Goal: Transaction & Acquisition: Book appointment/travel/reservation

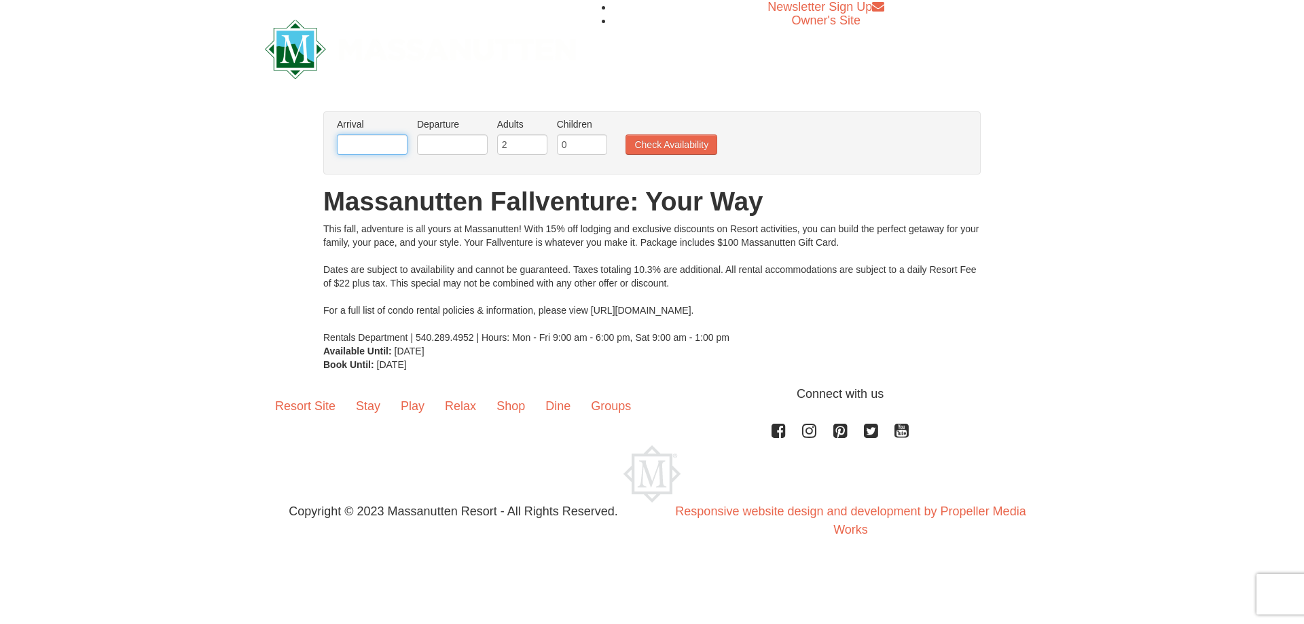
click at [375, 137] on input "text" at bounding box center [372, 144] width 71 height 20
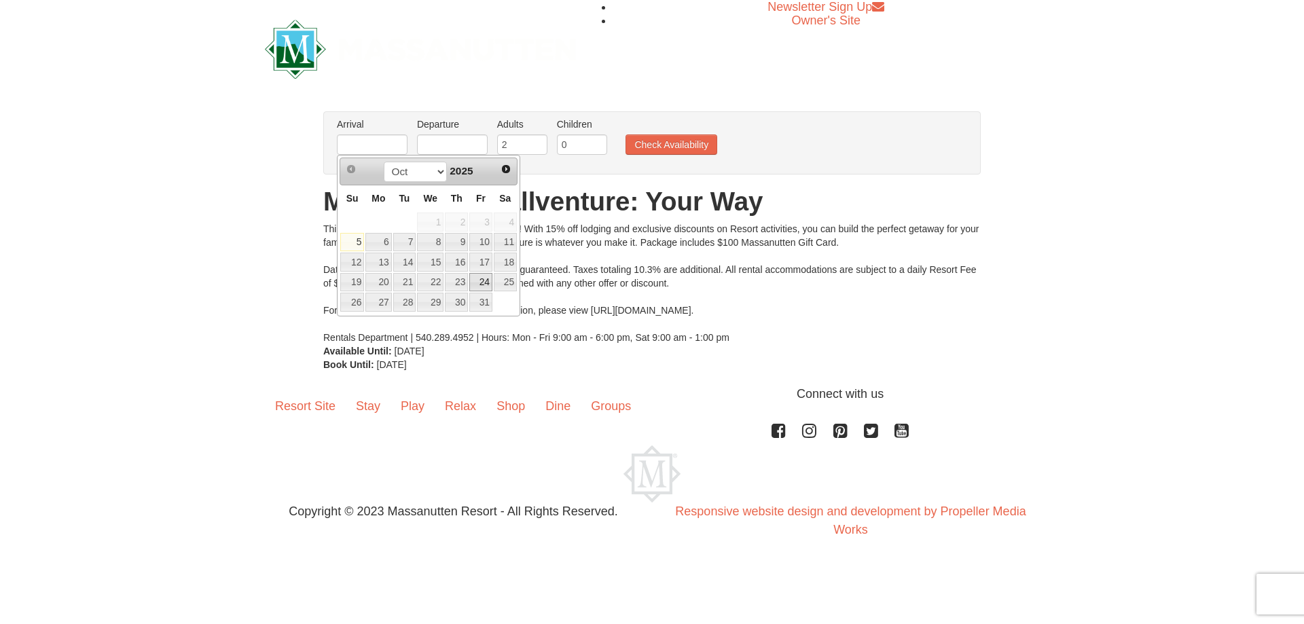
click at [471, 285] on link "24" at bounding box center [480, 282] width 23 height 19
type input "[DATE]"
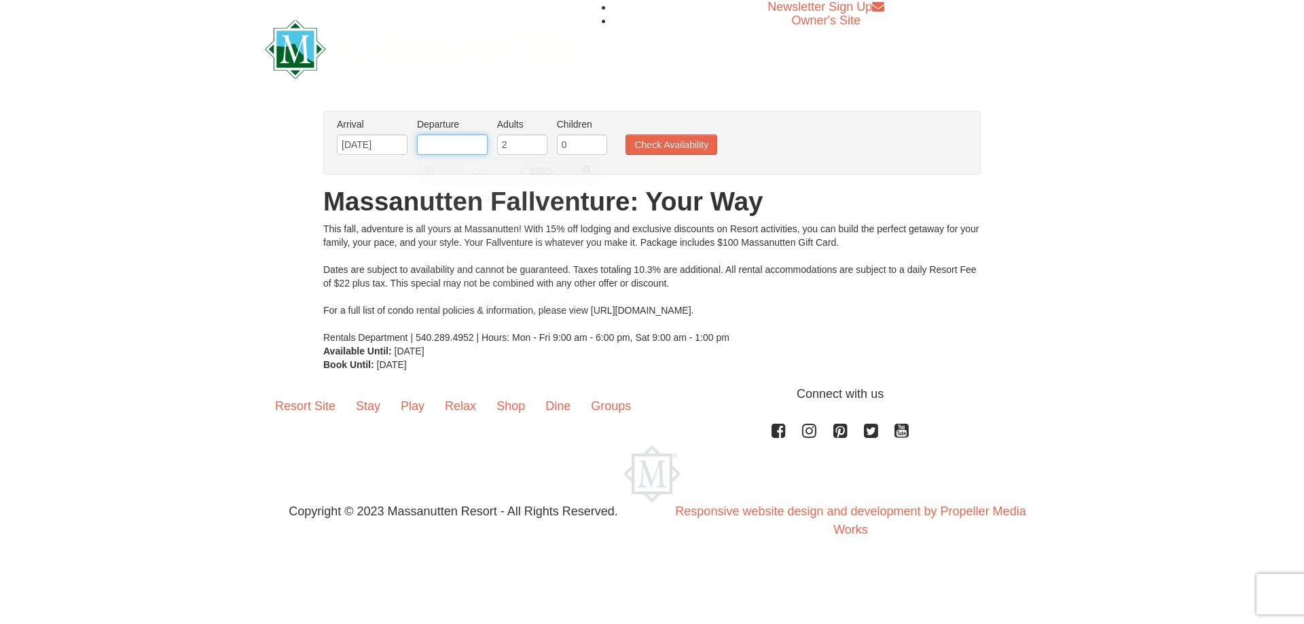
click at [445, 145] on input "text" at bounding box center [452, 144] width 71 height 20
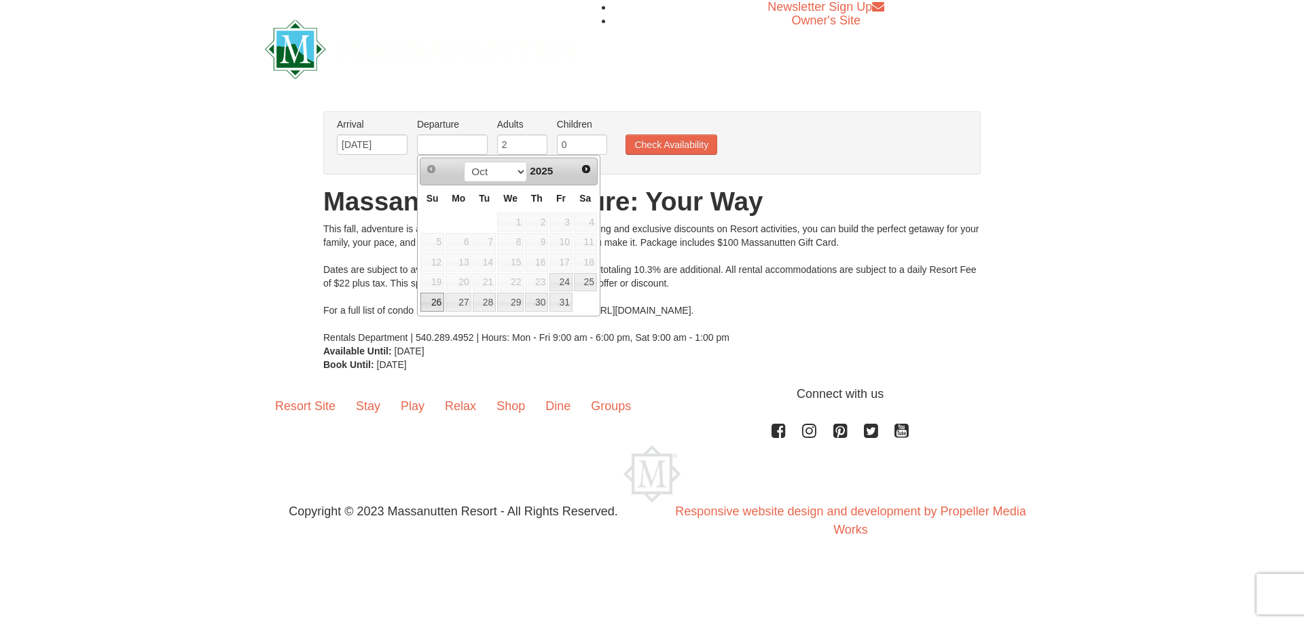
click at [431, 298] on link "26" at bounding box center [432, 302] width 24 height 19
type input "[DATE]"
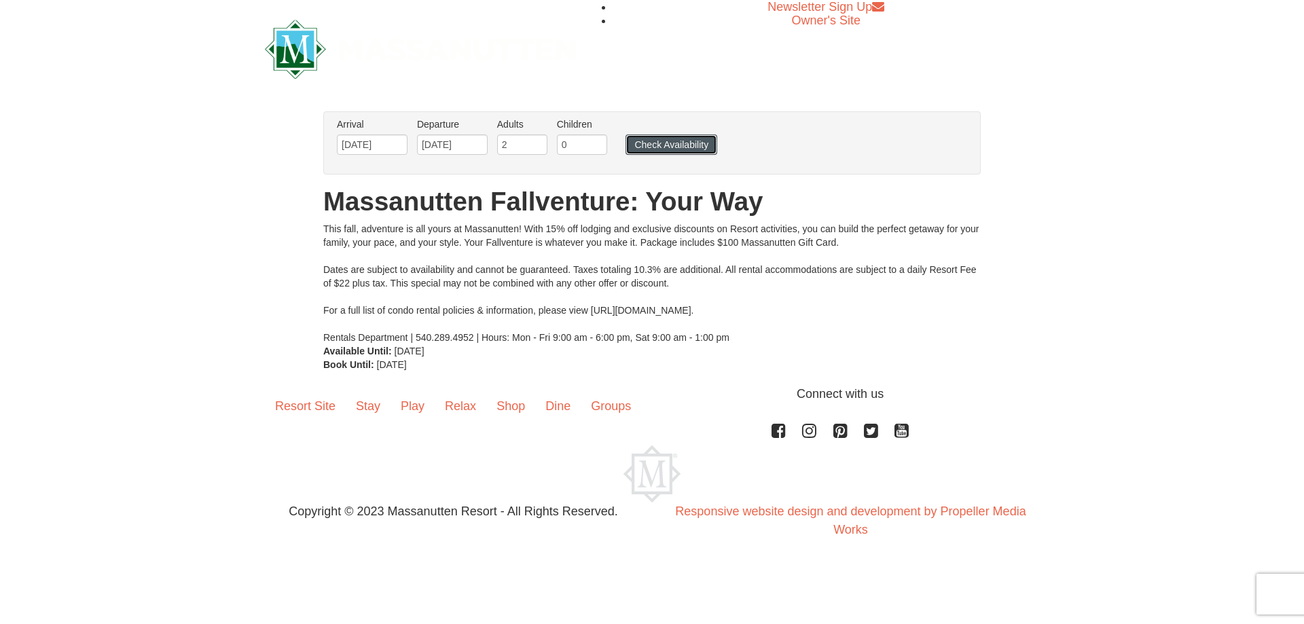
click at [664, 143] on button "Check Availability" at bounding box center [672, 144] width 92 height 20
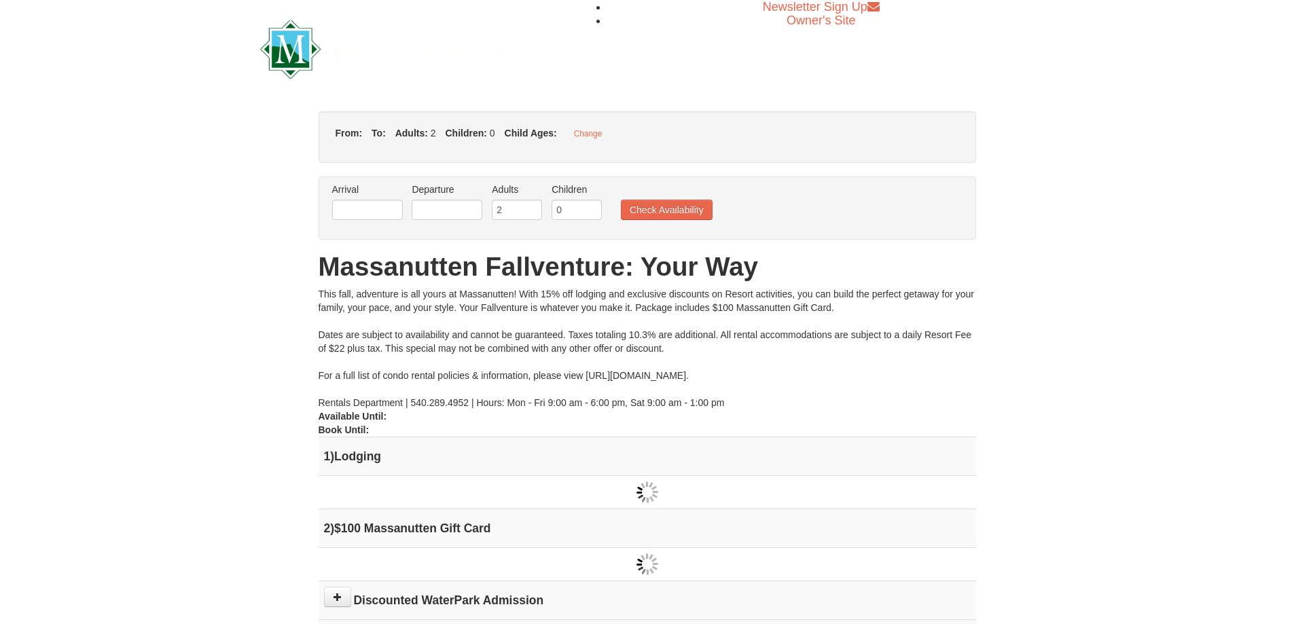
type input "[DATE]"
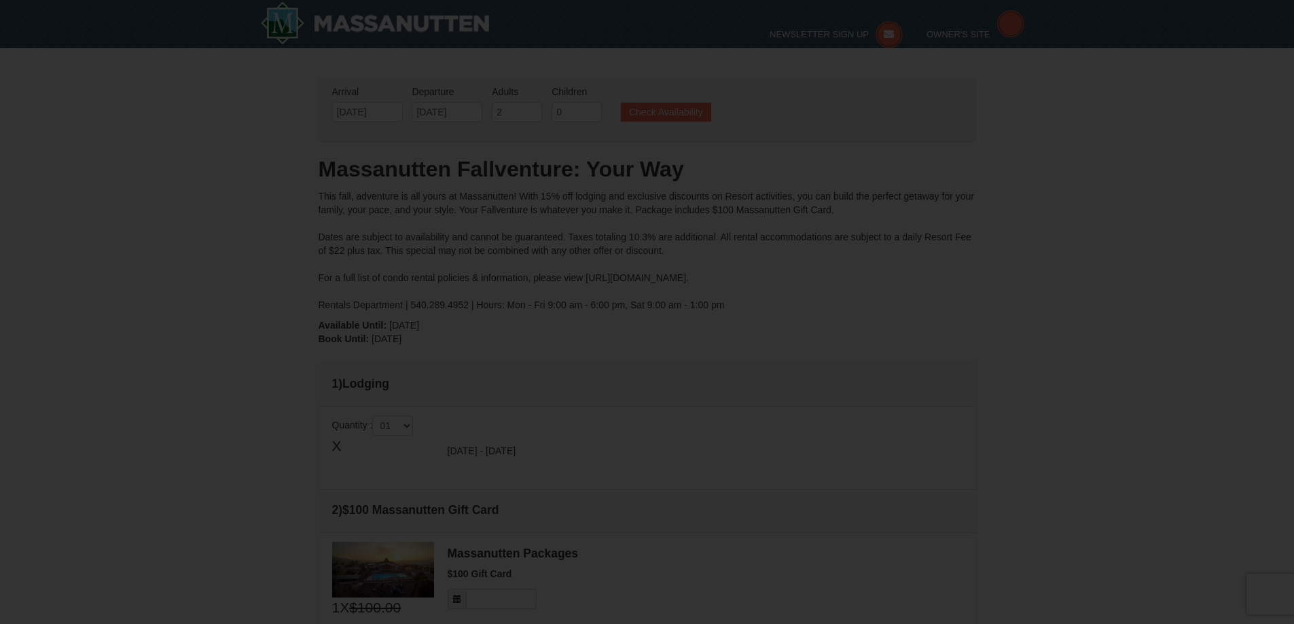
type input "[DATE]"
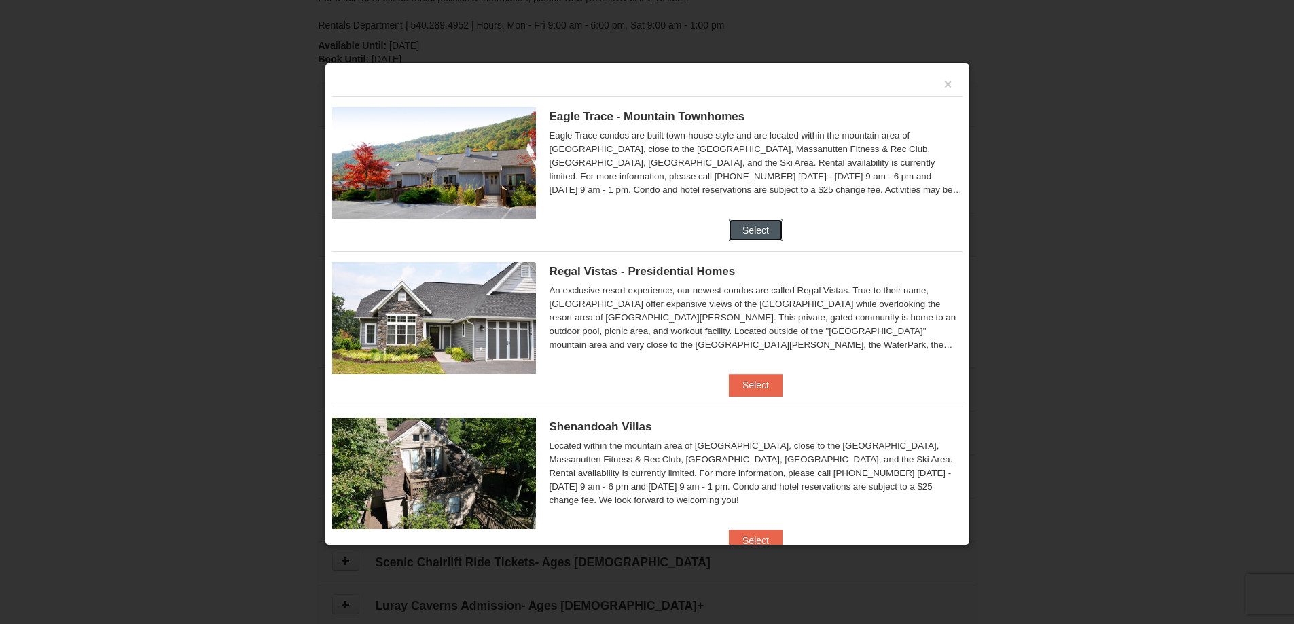
click at [757, 237] on button "Select" at bounding box center [756, 230] width 54 height 22
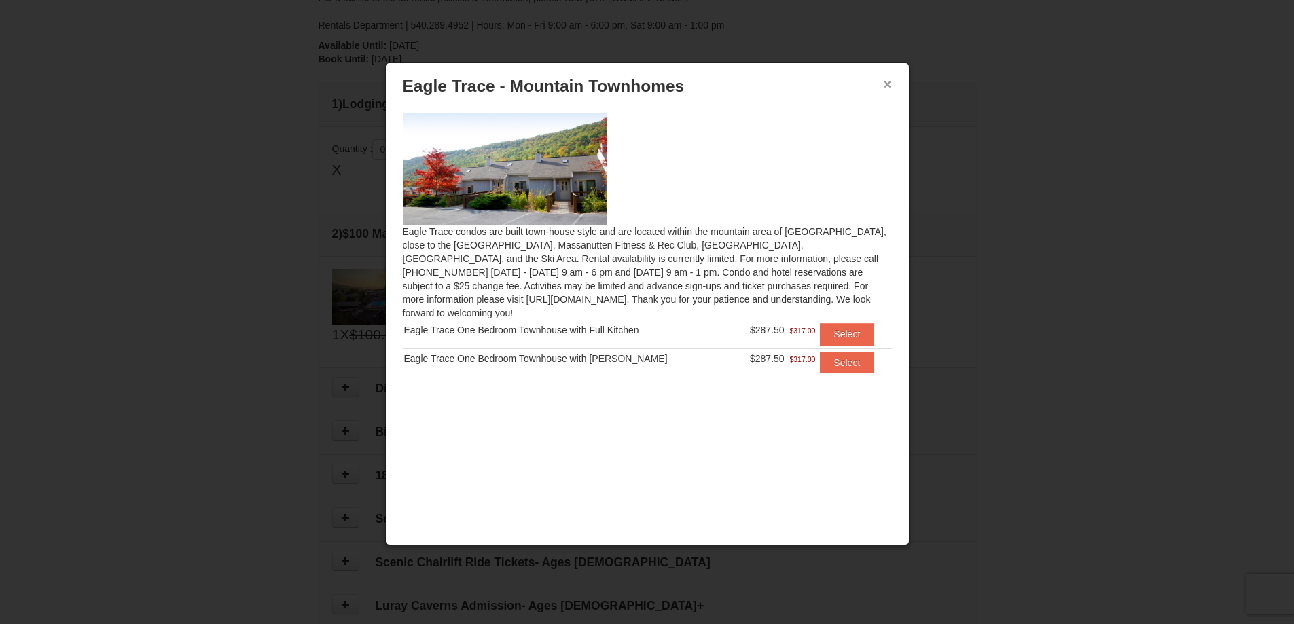
click at [889, 84] on button "×" at bounding box center [888, 84] width 8 height 14
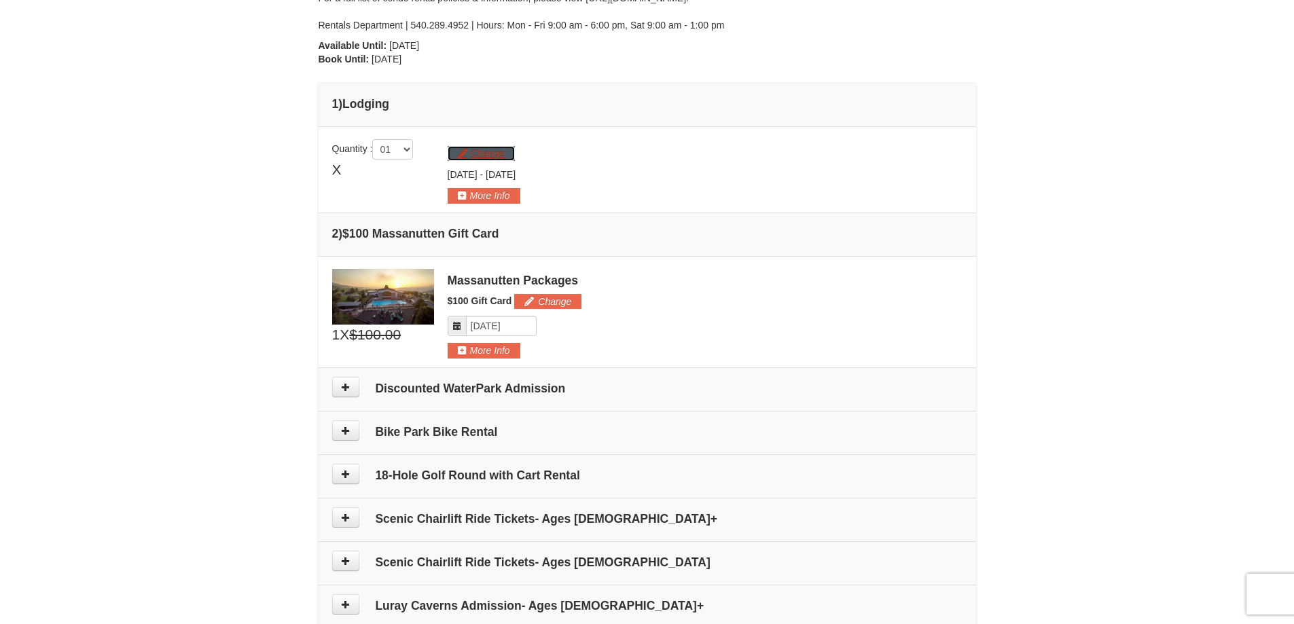
click at [480, 154] on button "Change" at bounding box center [481, 153] width 67 height 15
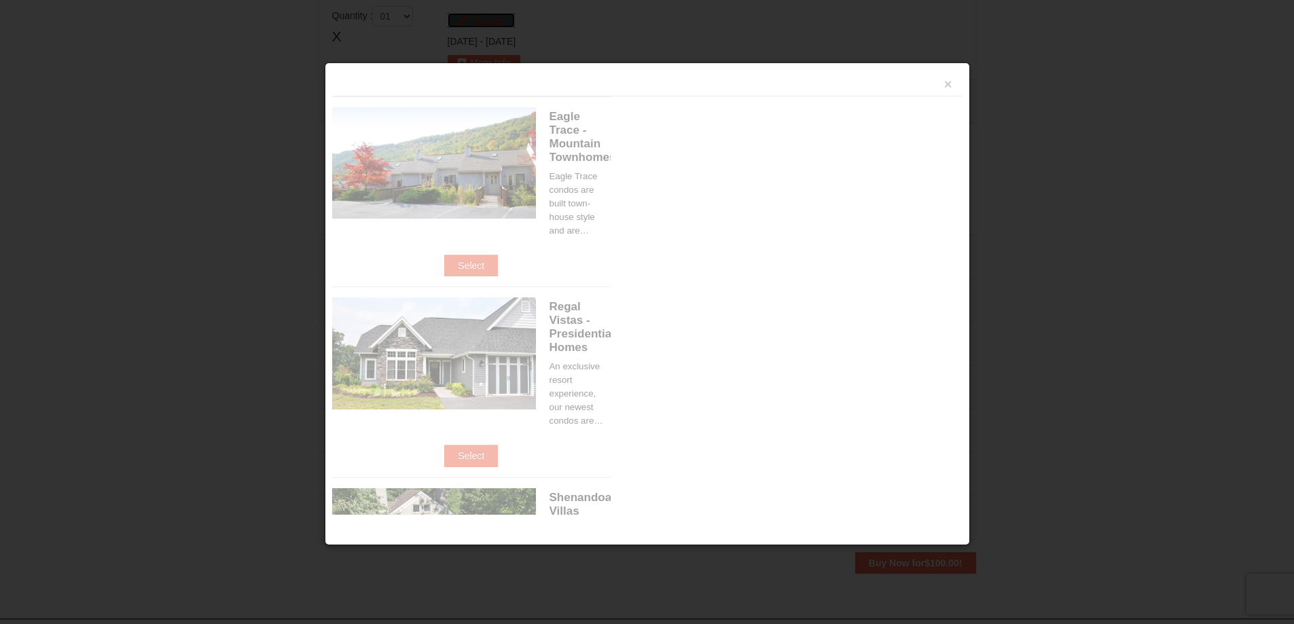
scroll to position [418, 0]
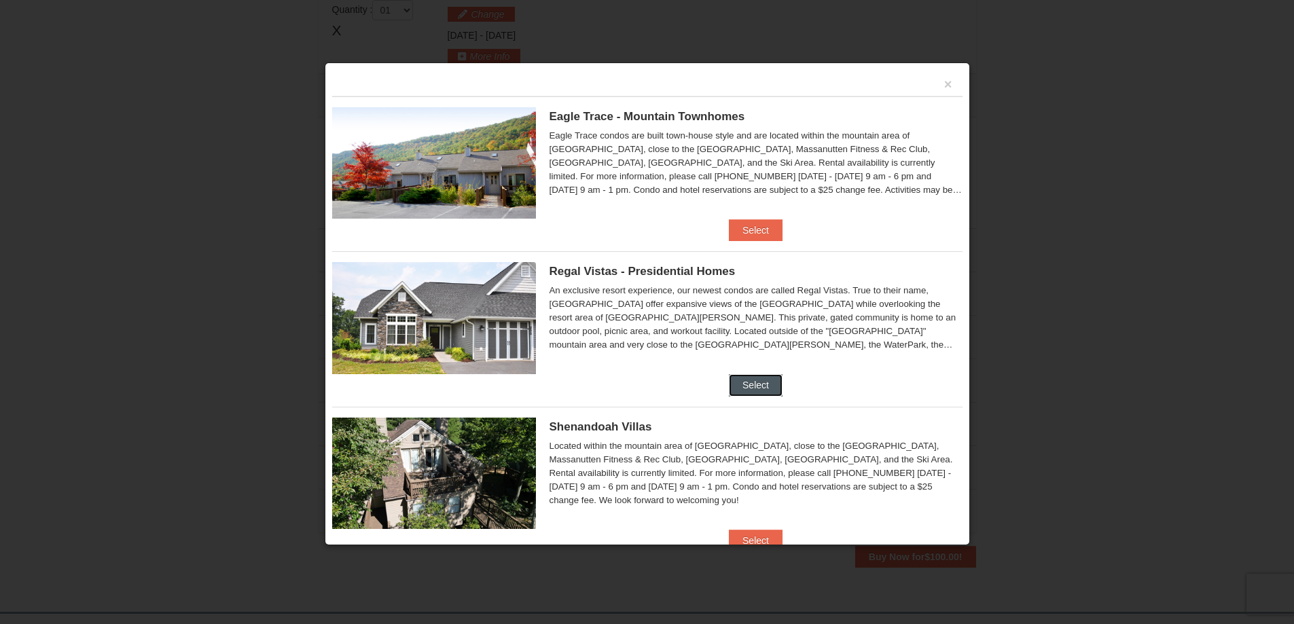
click at [761, 388] on button "Select" at bounding box center [756, 385] width 54 height 22
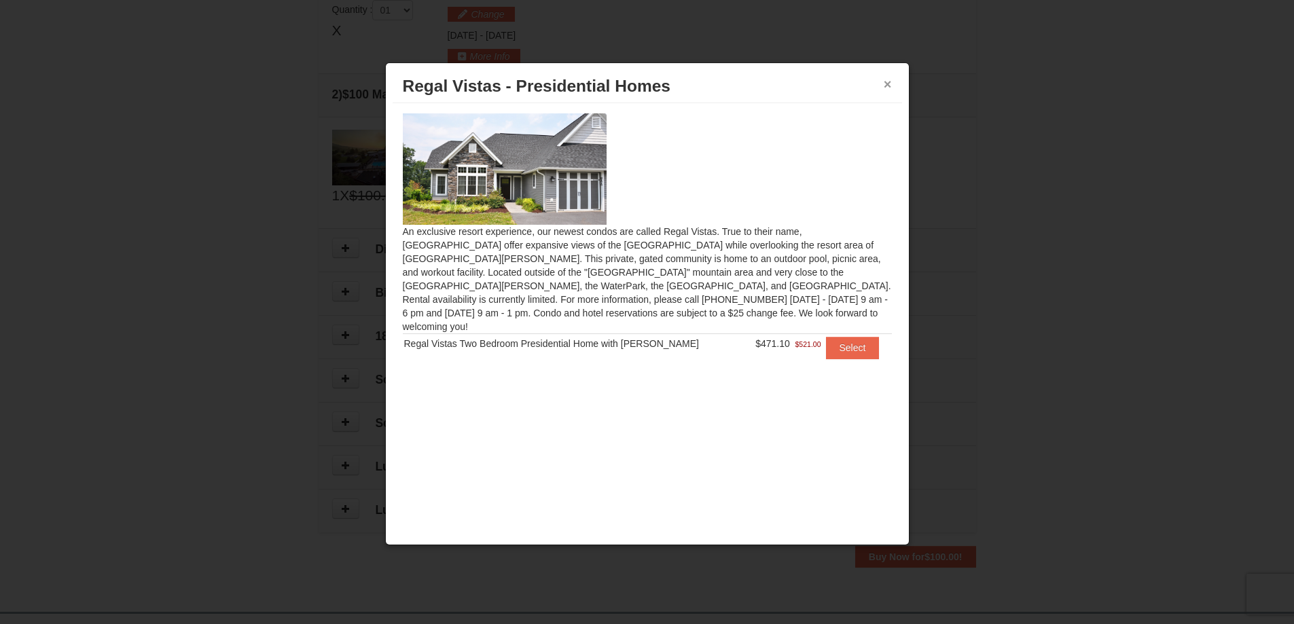
click at [889, 83] on button "×" at bounding box center [888, 84] width 8 height 14
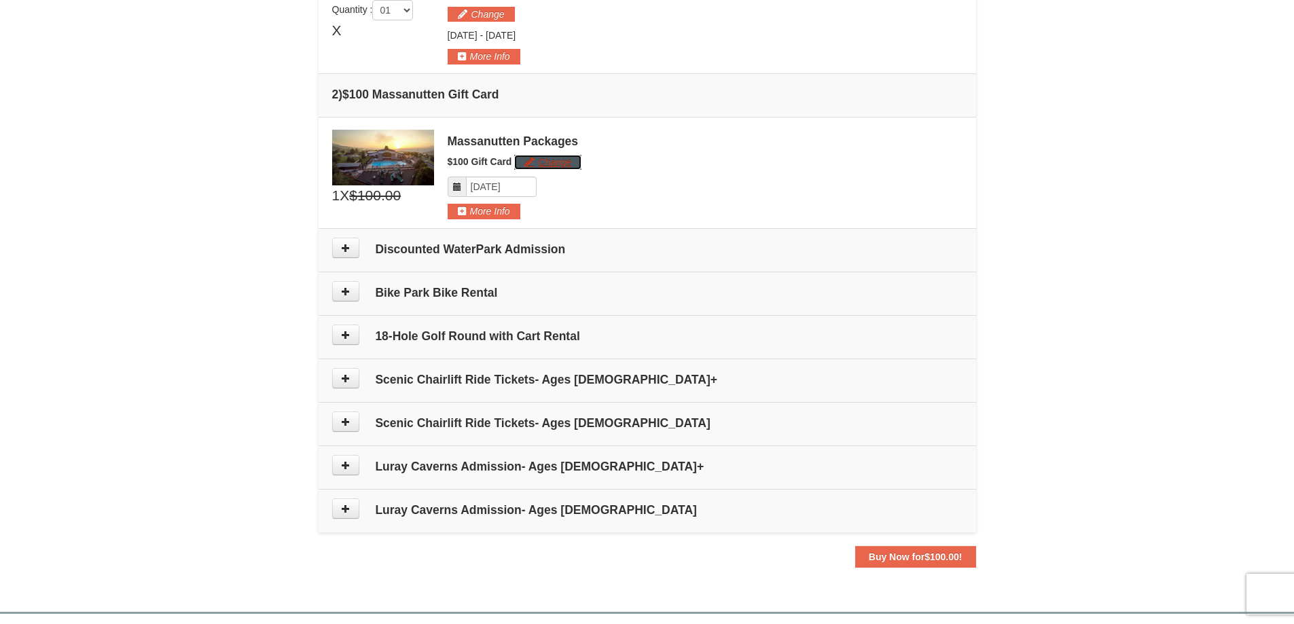
click at [546, 166] on button "Change" at bounding box center [547, 162] width 67 height 15
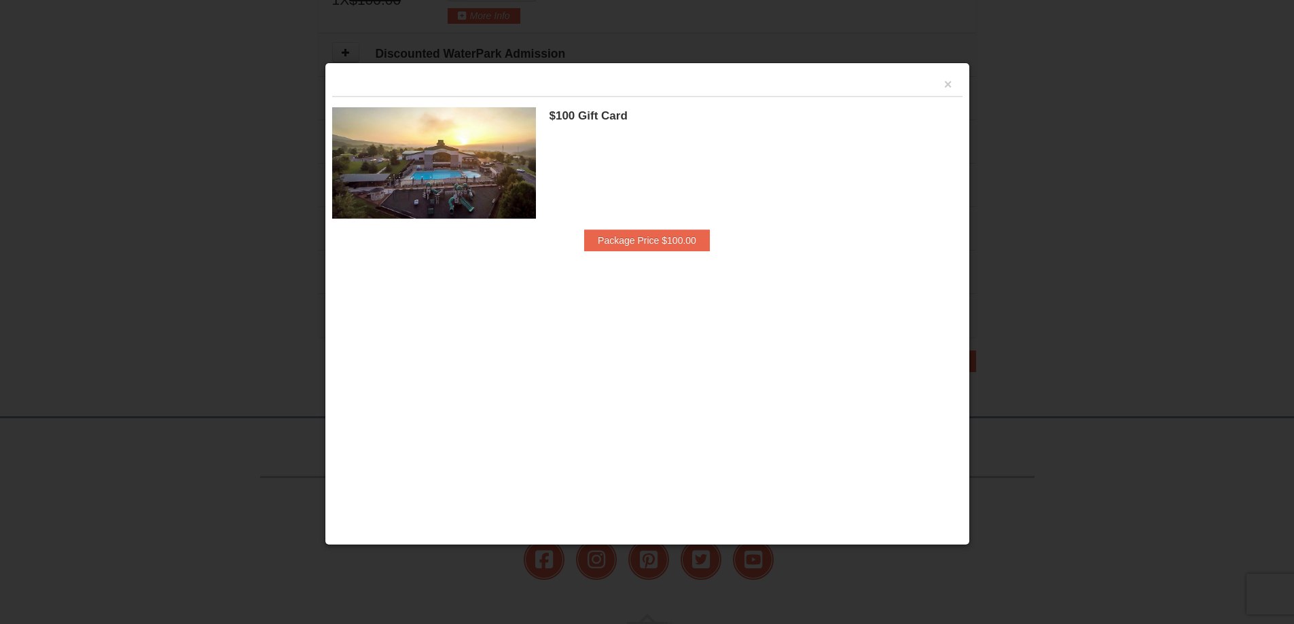
scroll to position [616, 0]
click at [945, 84] on button "×" at bounding box center [948, 84] width 8 height 14
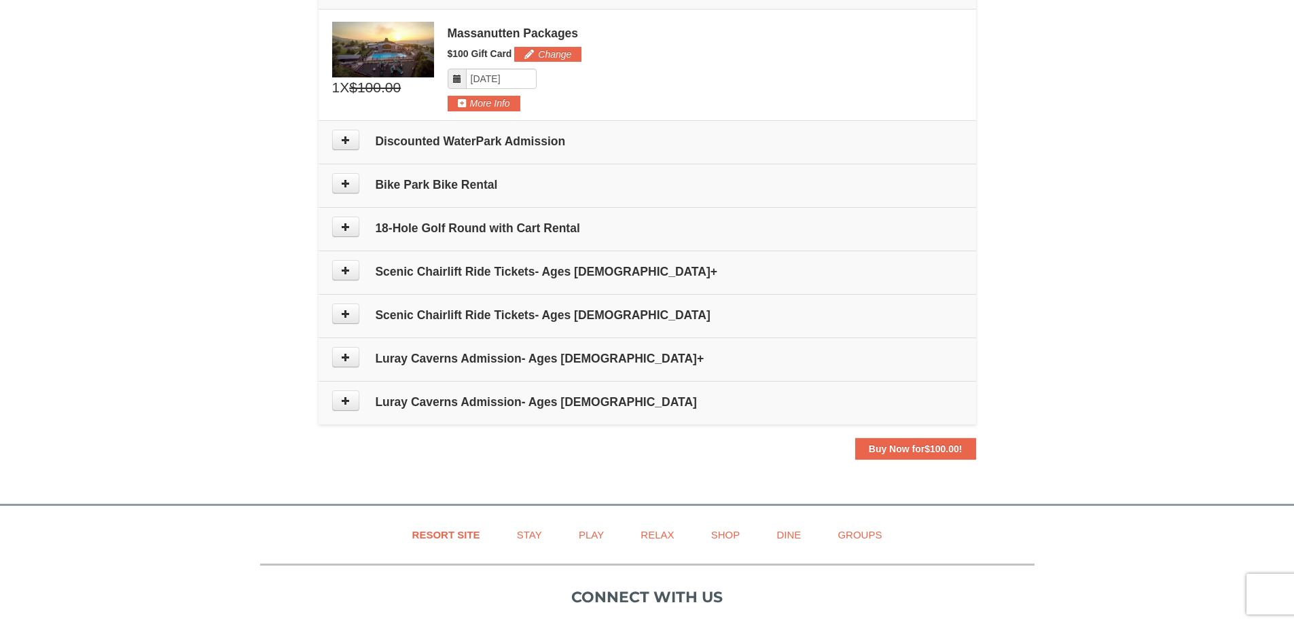
scroll to position [412, 0]
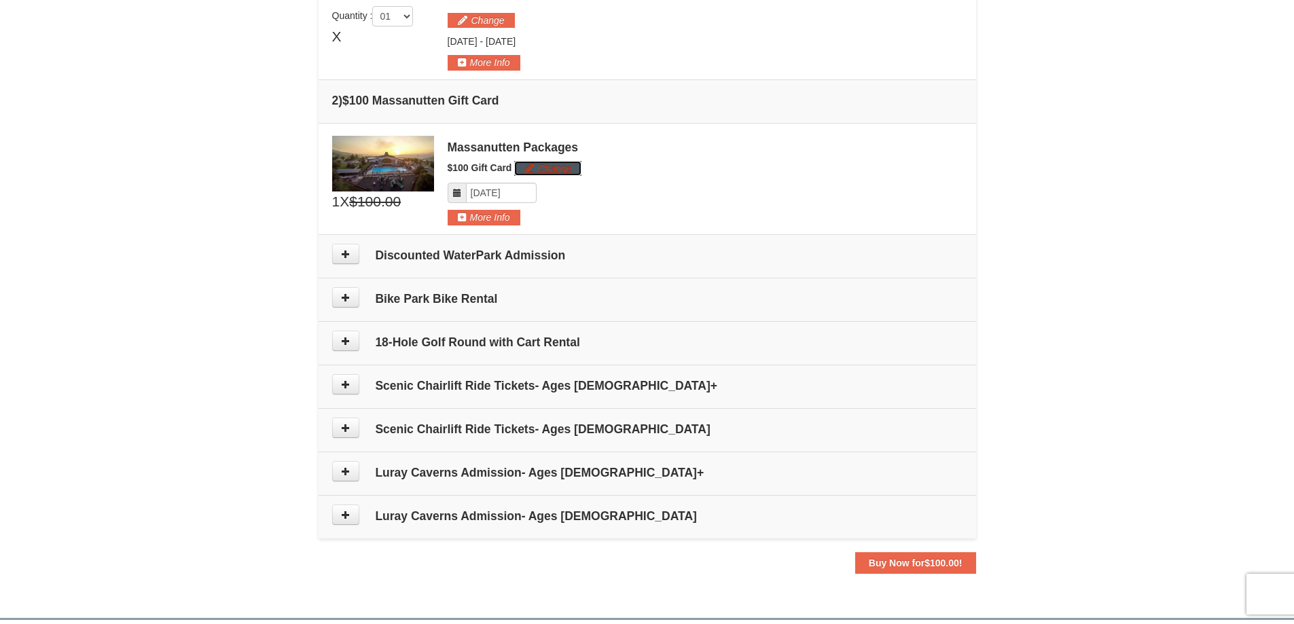
click at [563, 172] on button "Change" at bounding box center [547, 168] width 67 height 15
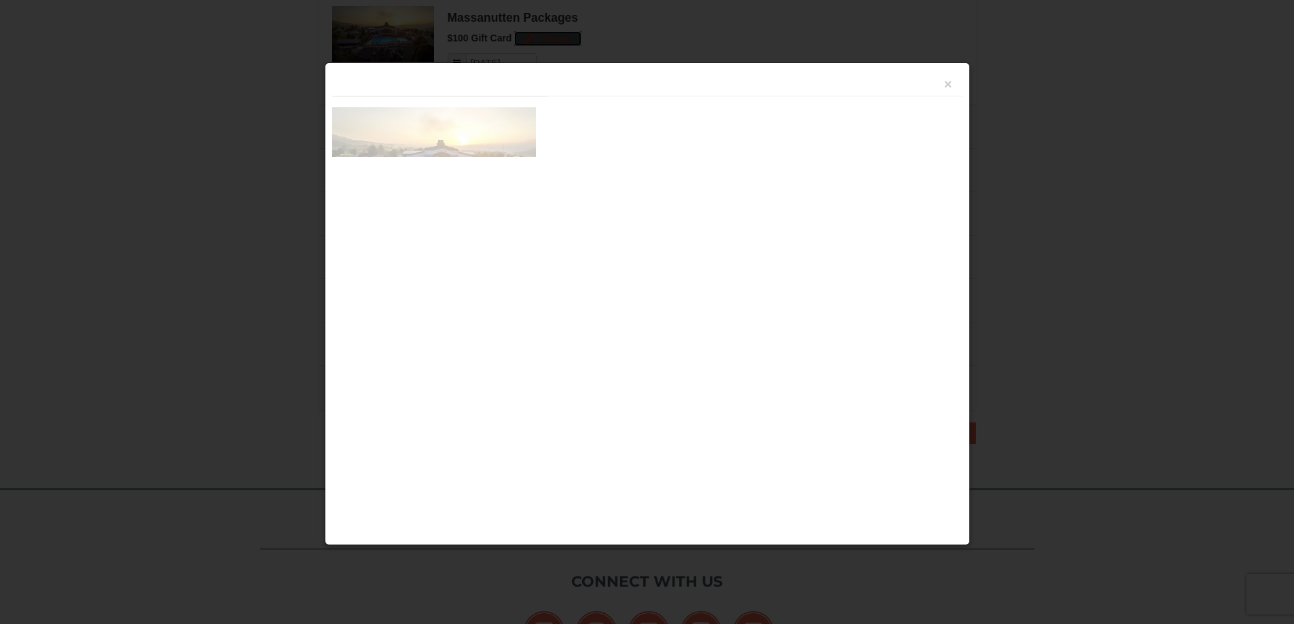
scroll to position [548, 0]
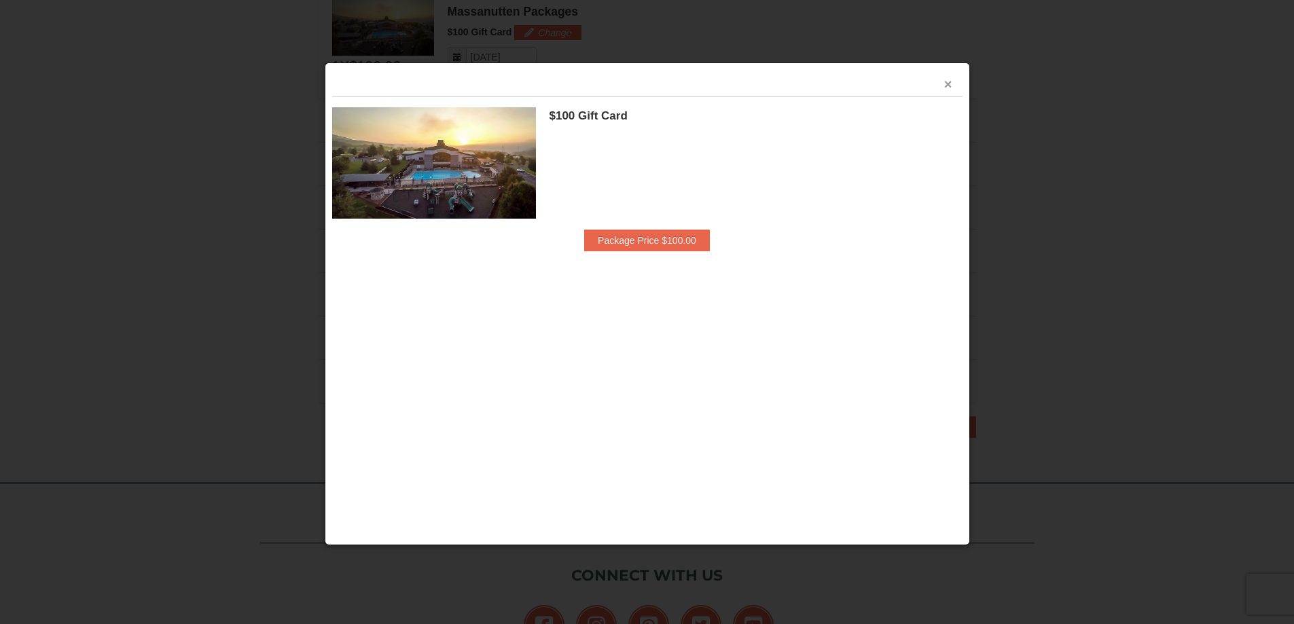
click at [943, 84] on div "×" at bounding box center [647, 83] width 630 height 26
click at [950, 83] on button "×" at bounding box center [948, 84] width 8 height 14
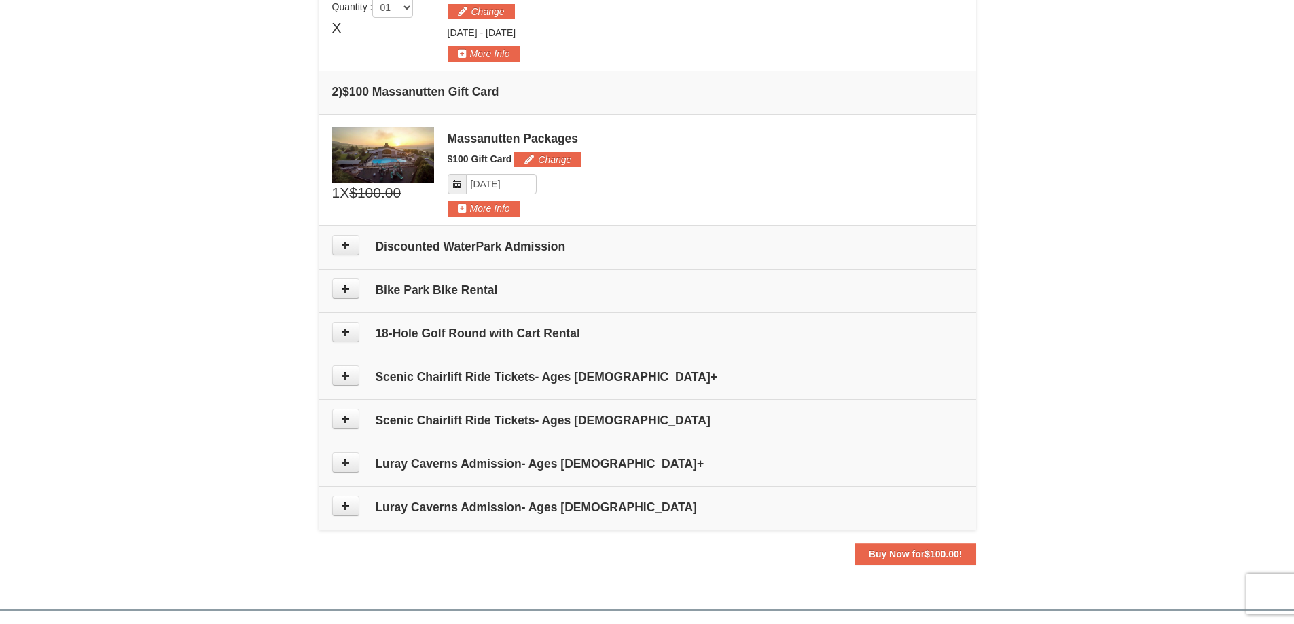
scroll to position [276, 0]
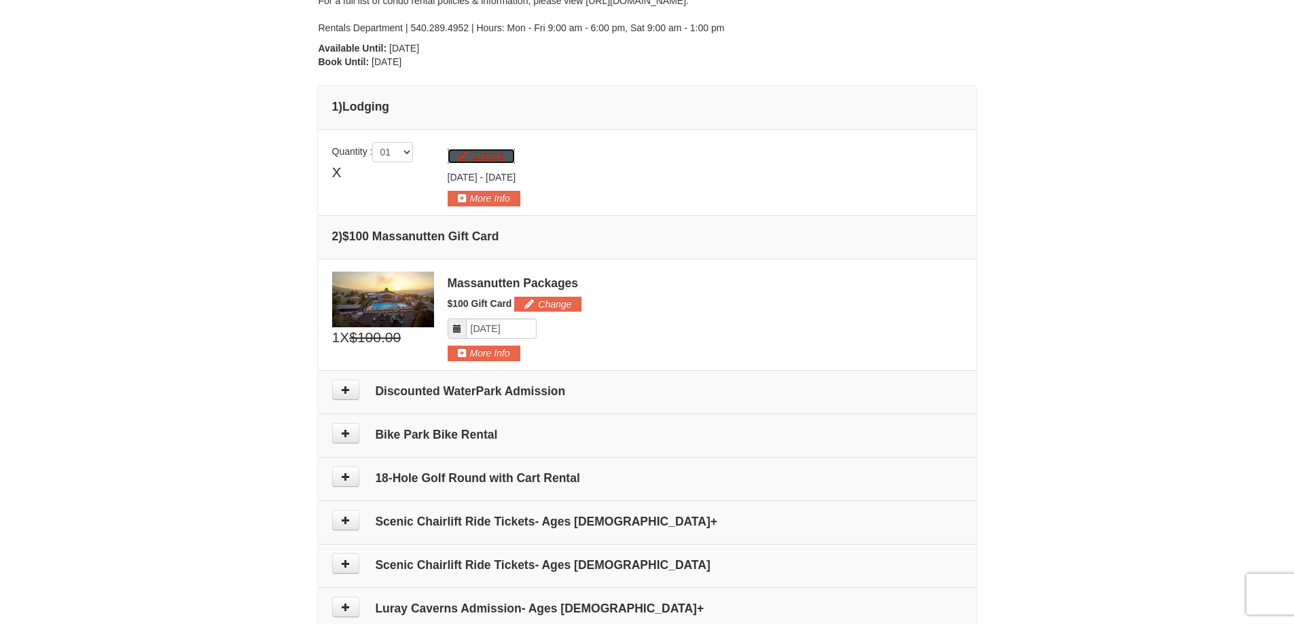
click at [467, 151] on button "Change" at bounding box center [481, 156] width 67 height 15
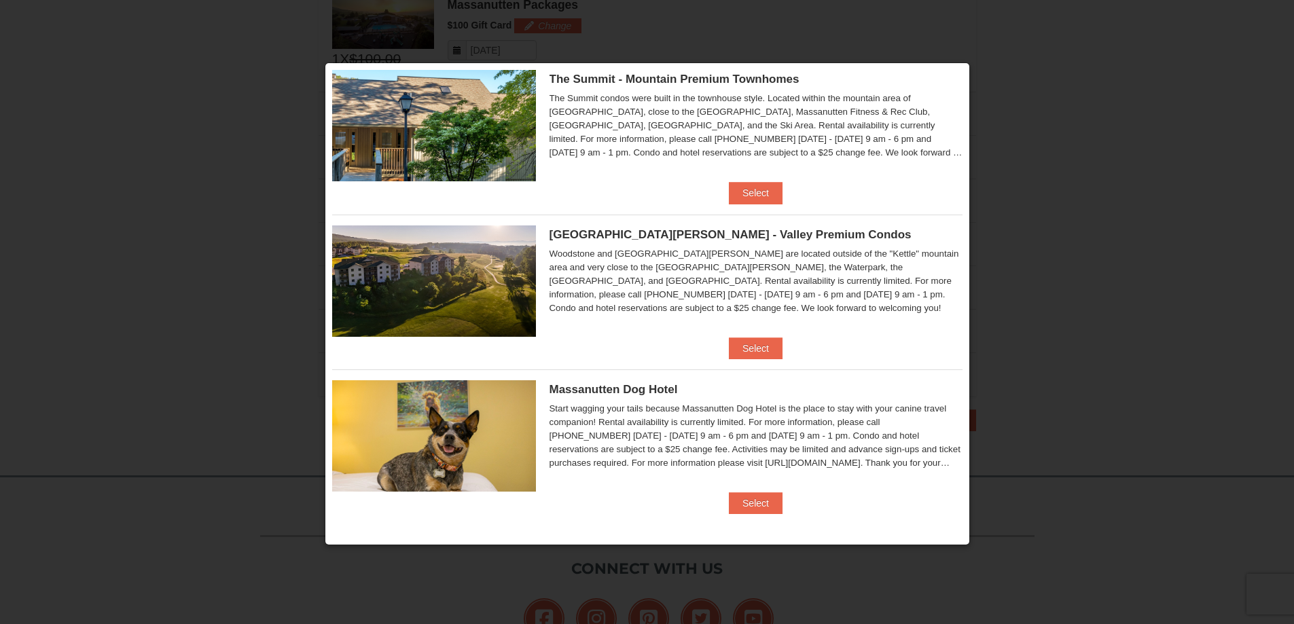
scroll to position [554, 0]
click at [755, 192] on button "Select" at bounding box center [756, 193] width 54 height 22
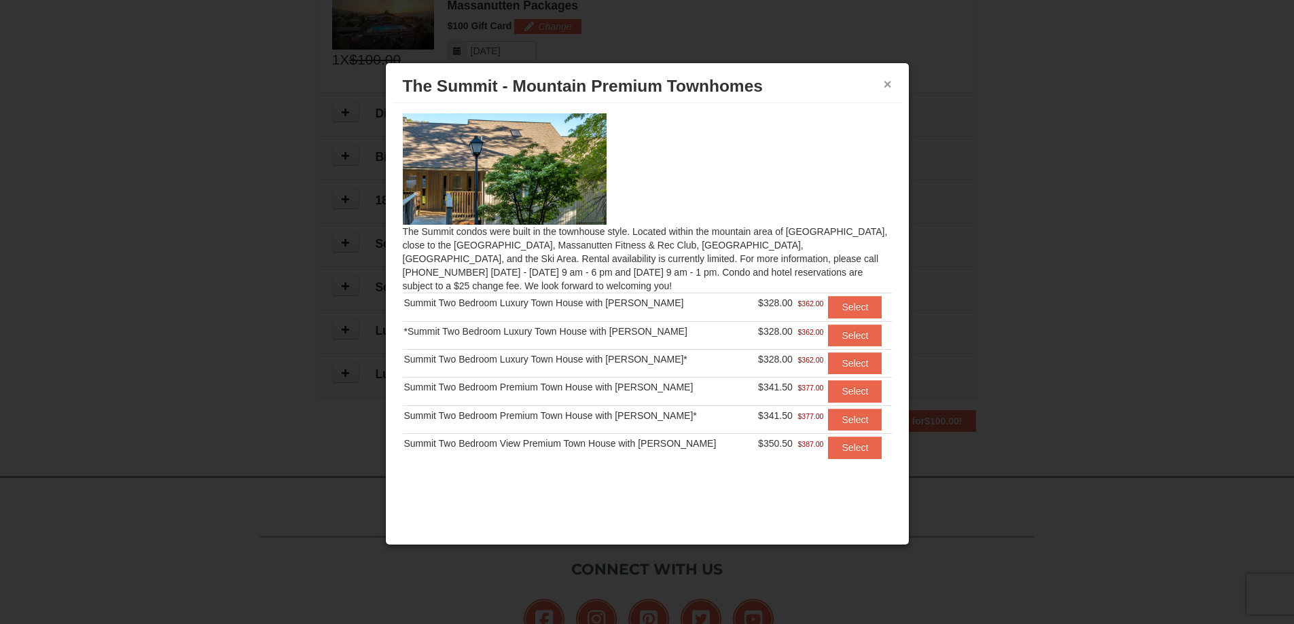
click at [887, 77] on button "×" at bounding box center [888, 84] width 8 height 14
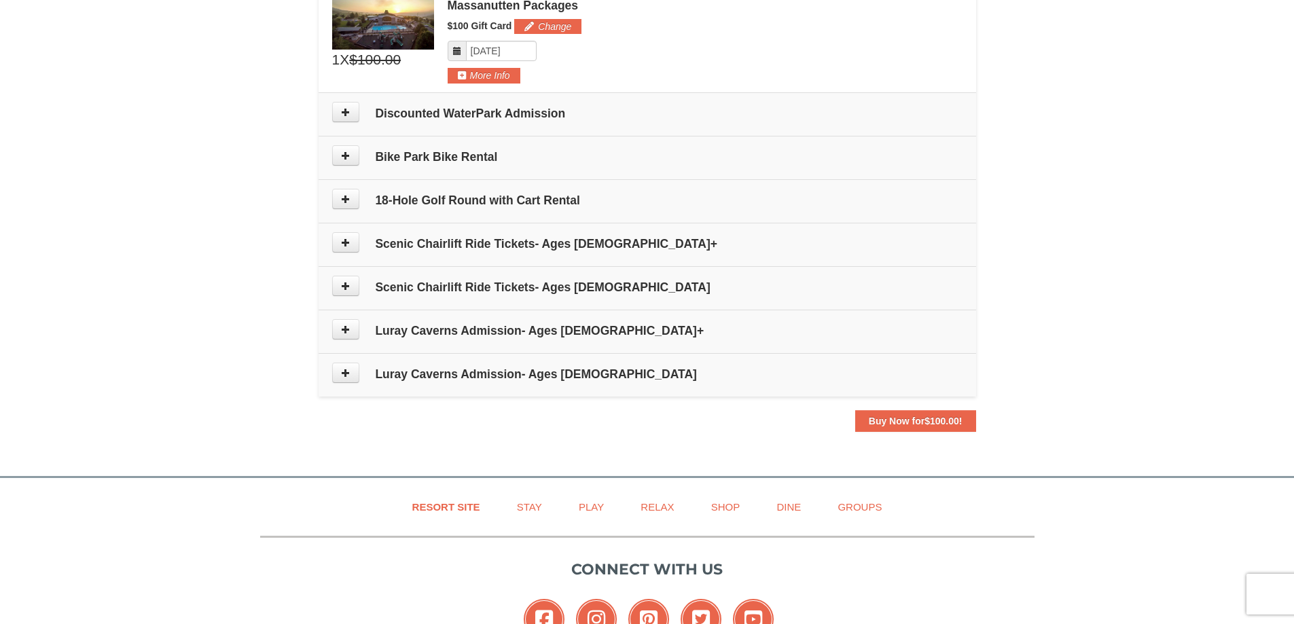
scroll to position [350, 0]
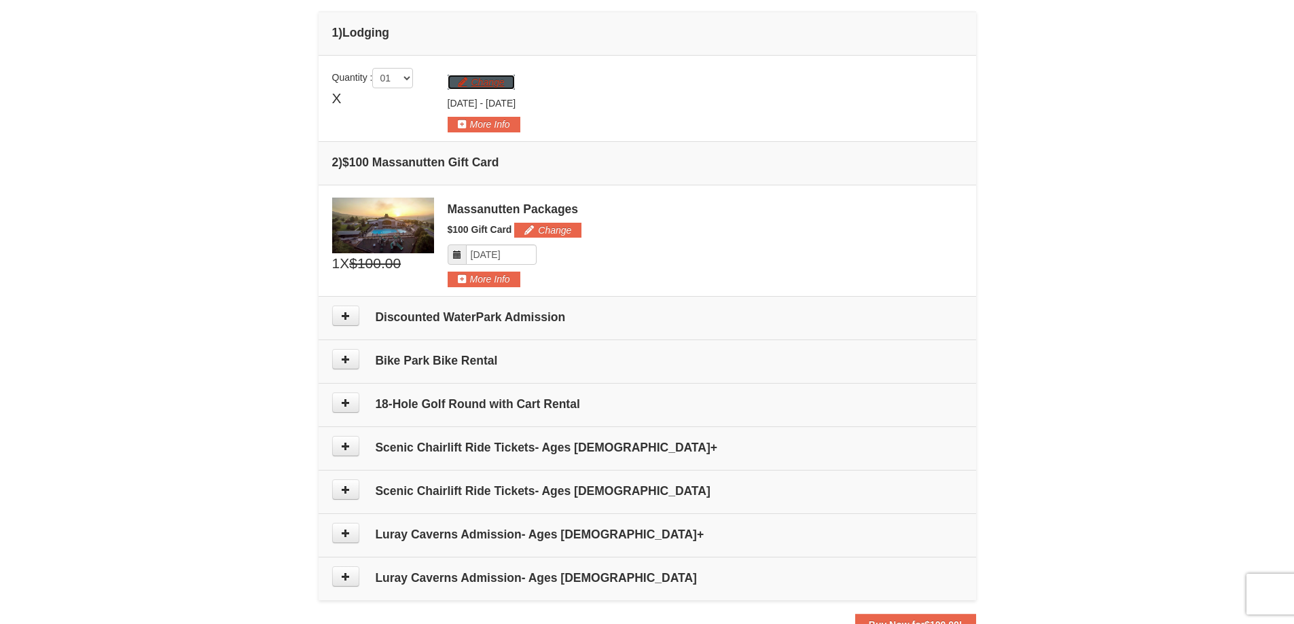
click at [485, 86] on button "Change" at bounding box center [481, 82] width 67 height 15
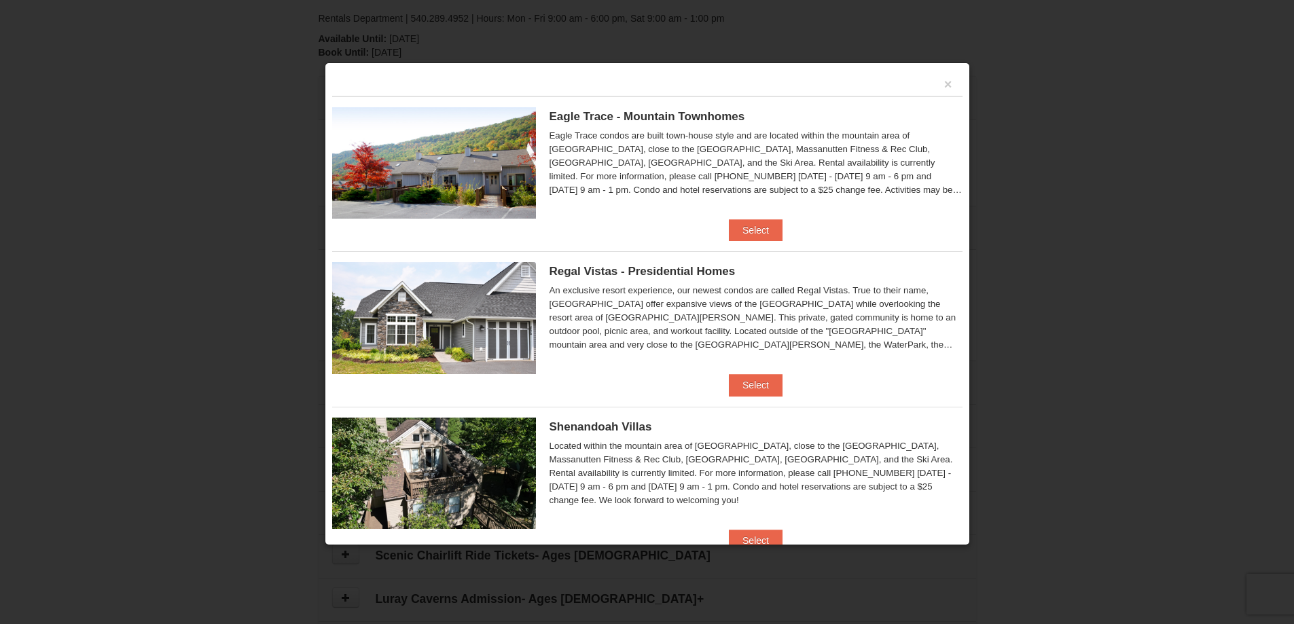
scroll to position [147, 0]
click at [744, 226] on button "Select" at bounding box center [756, 230] width 54 height 22
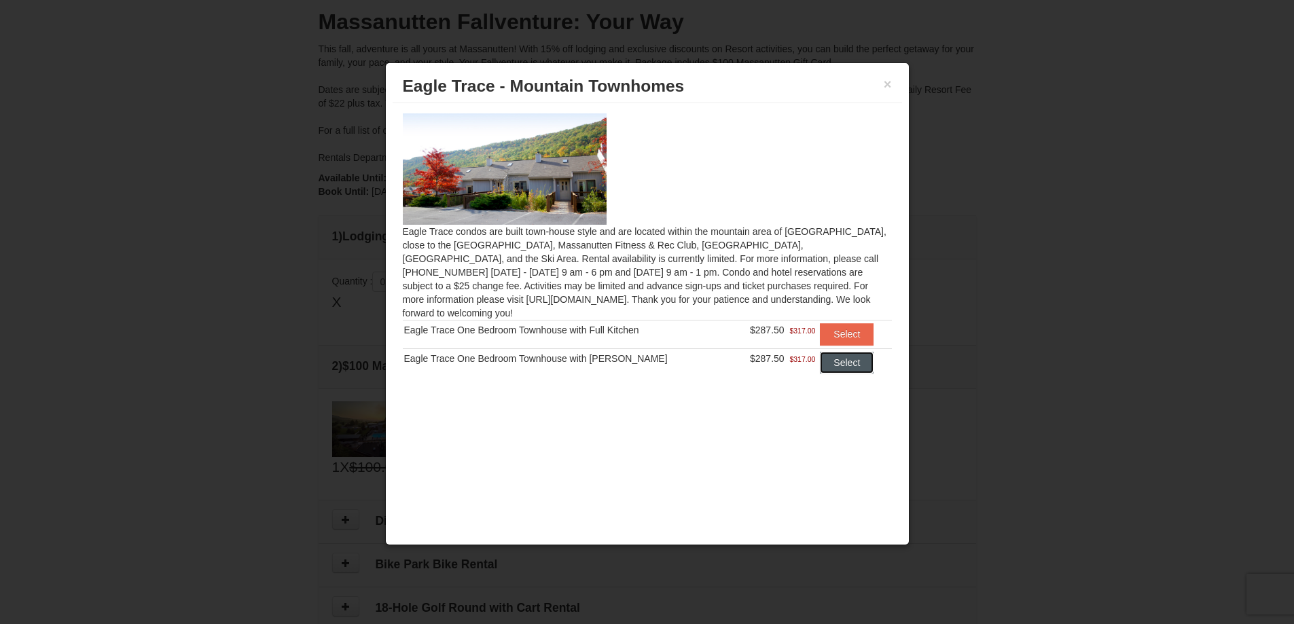
click at [833, 352] on button "Select" at bounding box center [847, 363] width 54 height 22
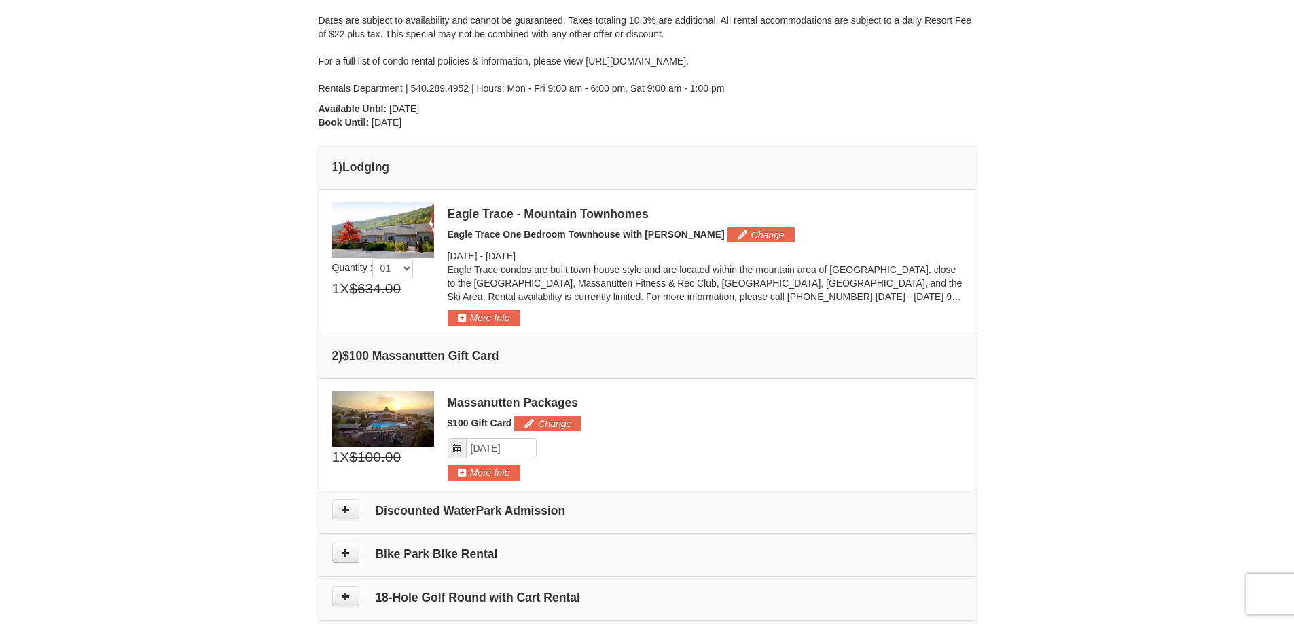
scroll to position [350, 0]
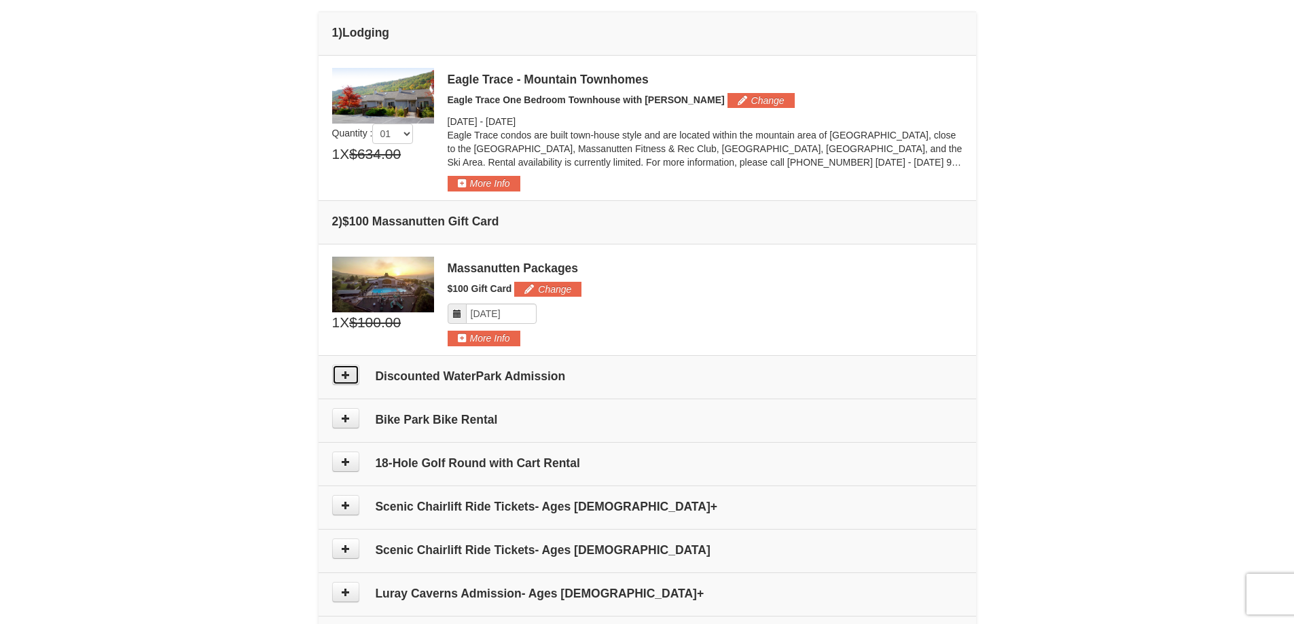
click at [351, 372] on button at bounding box center [345, 375] width 27 height 20
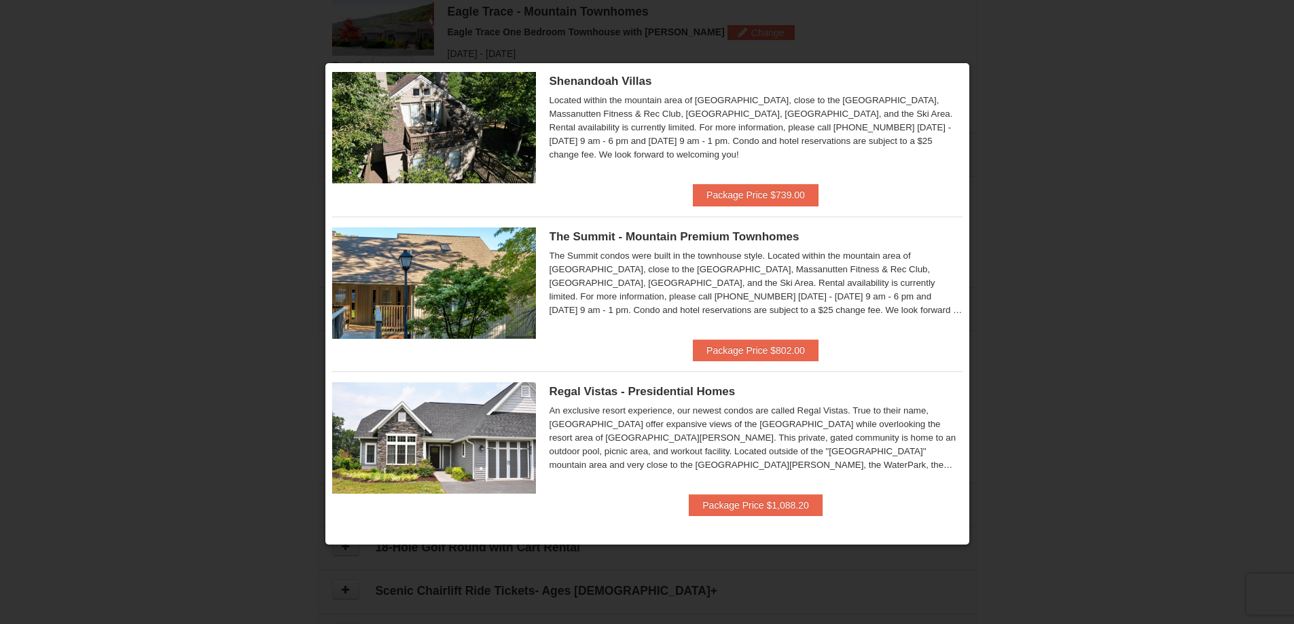
scroll to position [504, 0]
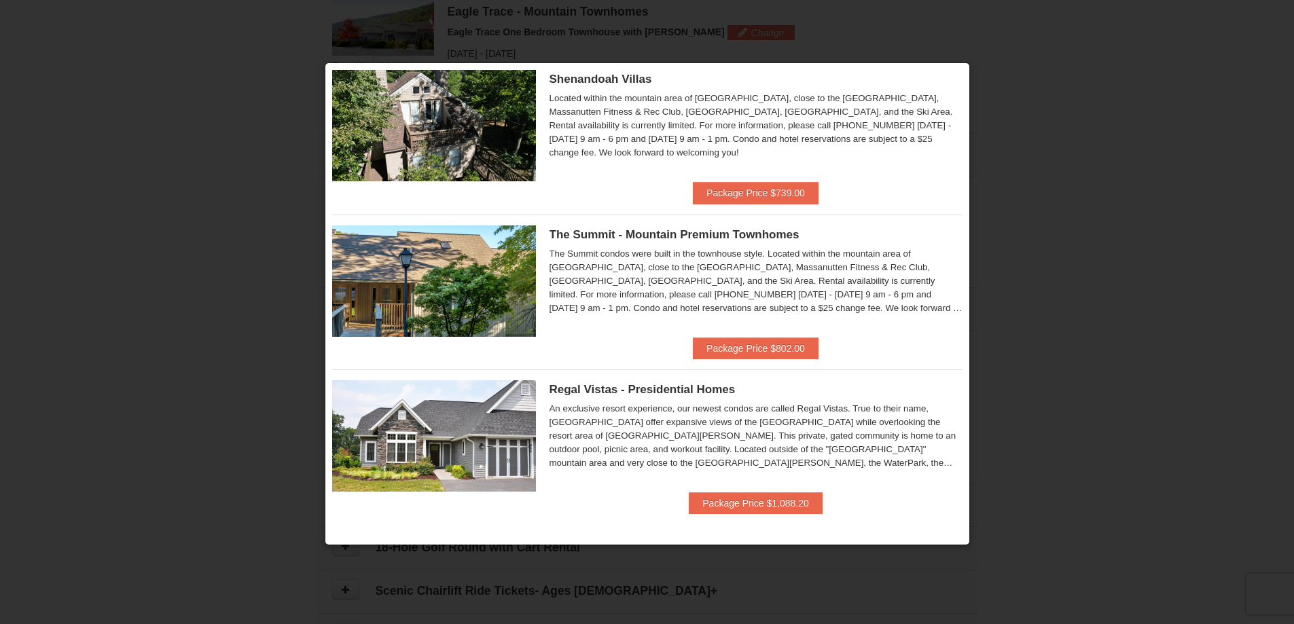
click at [1067, 98] on div at bounding box center [647, 312] width 1294 height 624
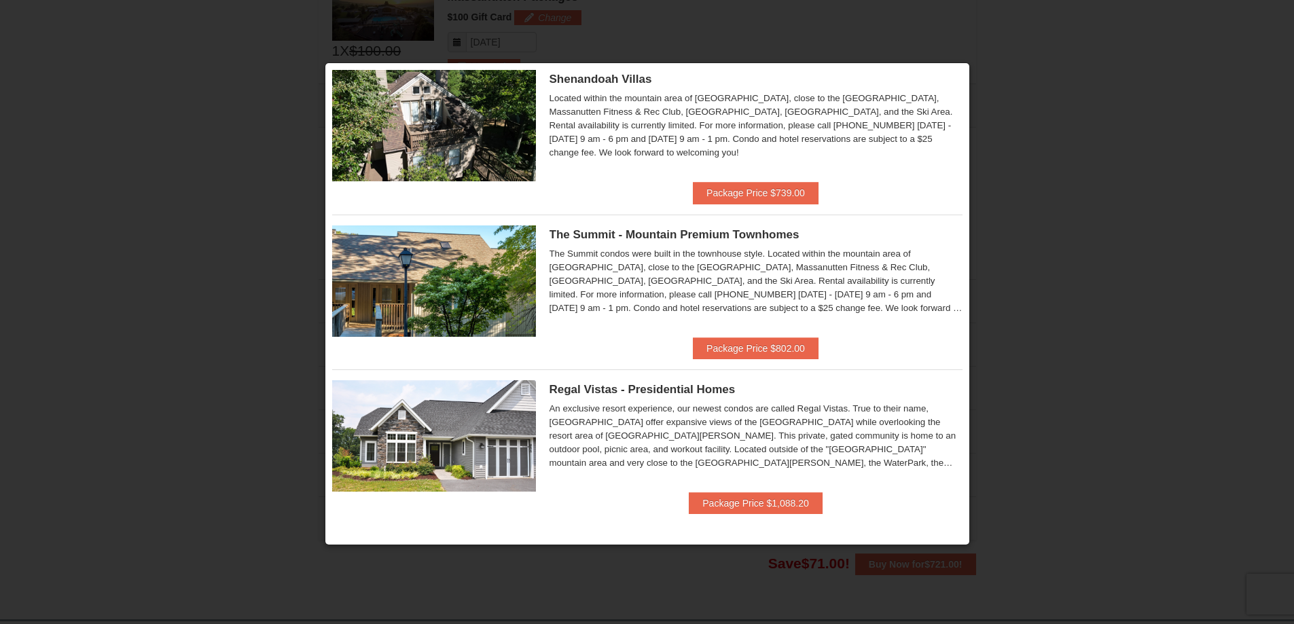
click at [1030, 238] on div at bounding box center [647, 312] width 1294 height 624
click at [406, 107] on img at bounding box center [434, 125] width 204 height 111
click at [230, 130] on div at bounding box center [647, 312] width 1294 height 624
click at [848, 140] on div "Located within the mountain area of [GEOGRAPHIC_DATA], close to the [GEOGRAPHIC…" at bounding box center [755, 126] width 413 height 68
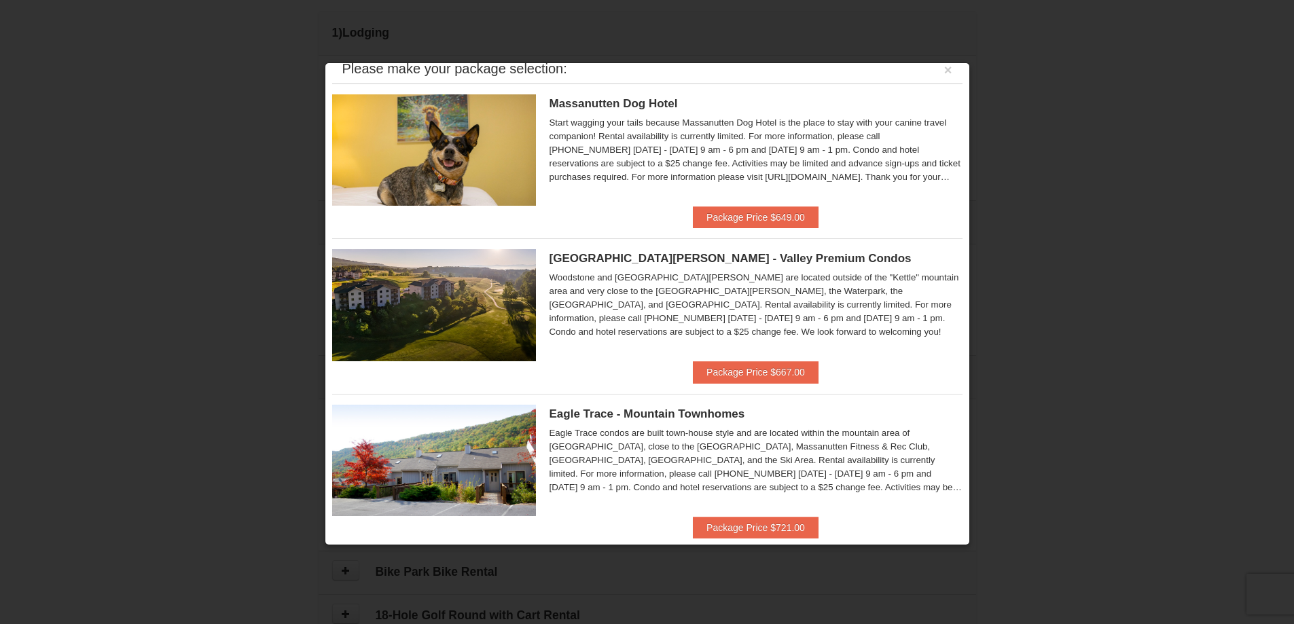
scroll to position [0, 0]
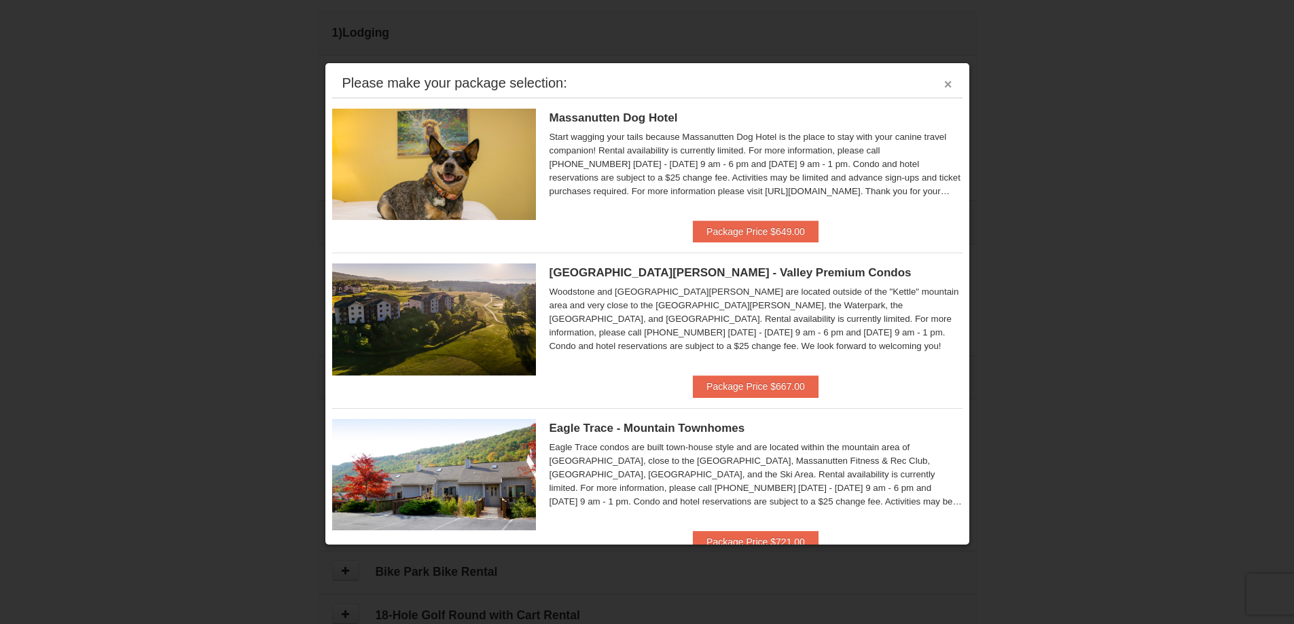
click at [944, 88] on button "×" at bounding box center [948, 84] width 8 height 14
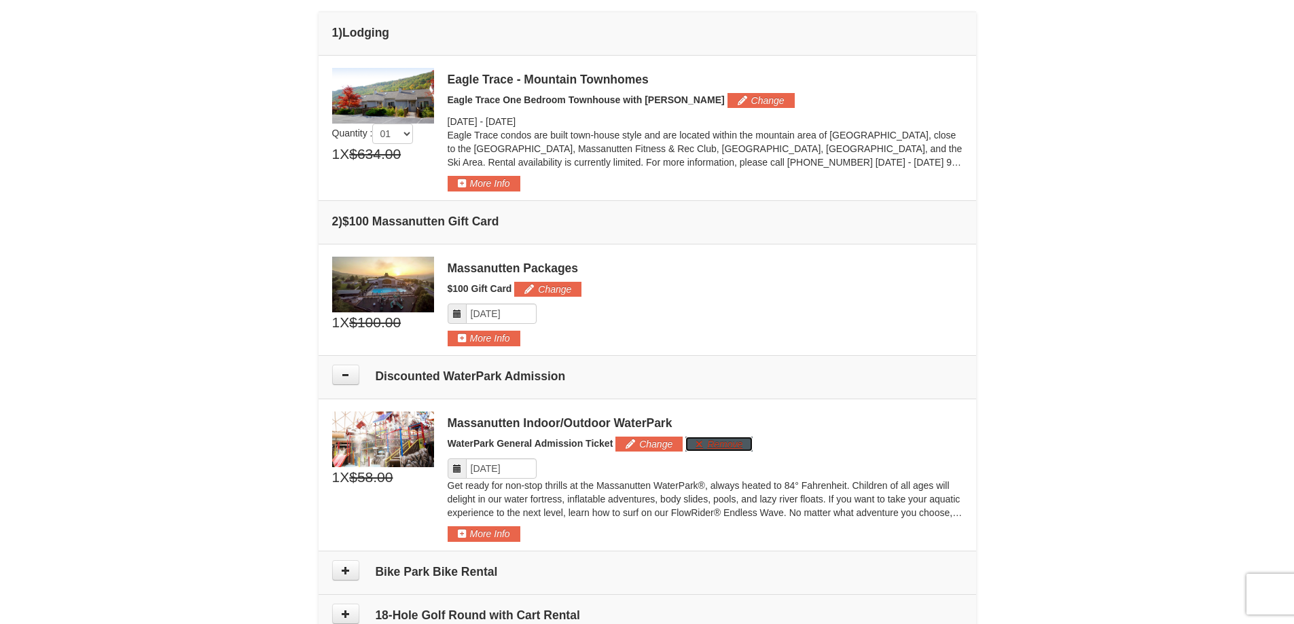
click at [721, 439] on button "Remove" at bounding box center [718, 444] width 67 height 15
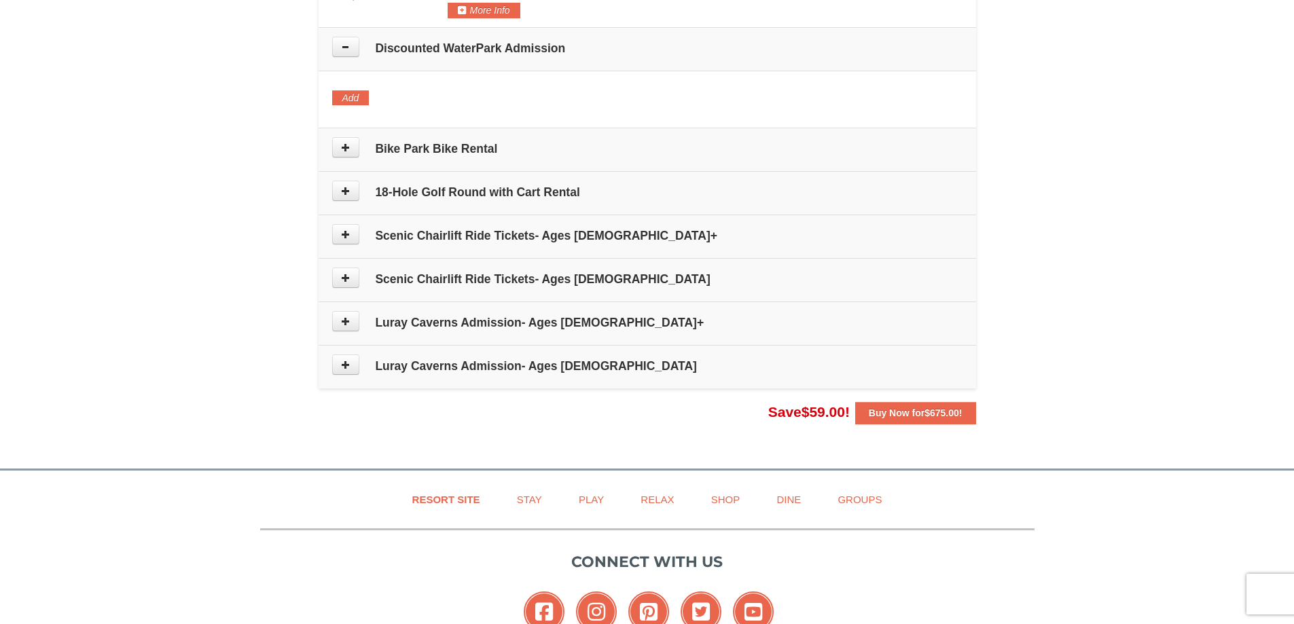
scroll to position [690, 0]
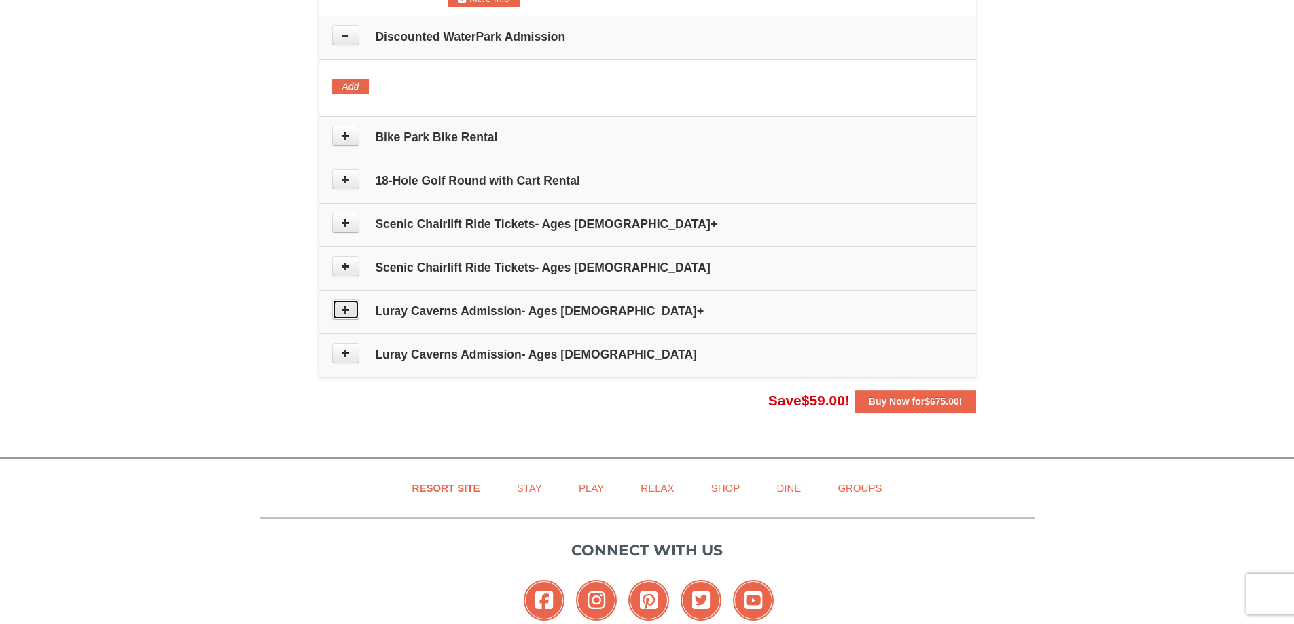
click at [344, 314] on icon at bounding box center [346, 310] width 10 height 10
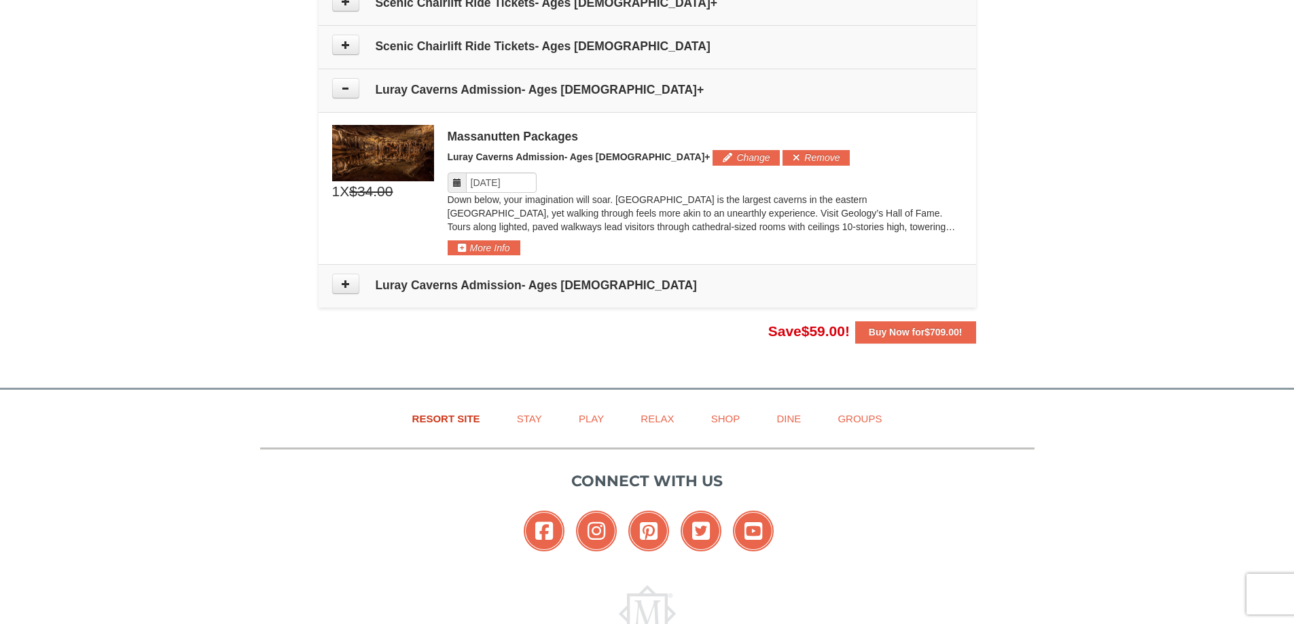
scroll to position [777, 0]
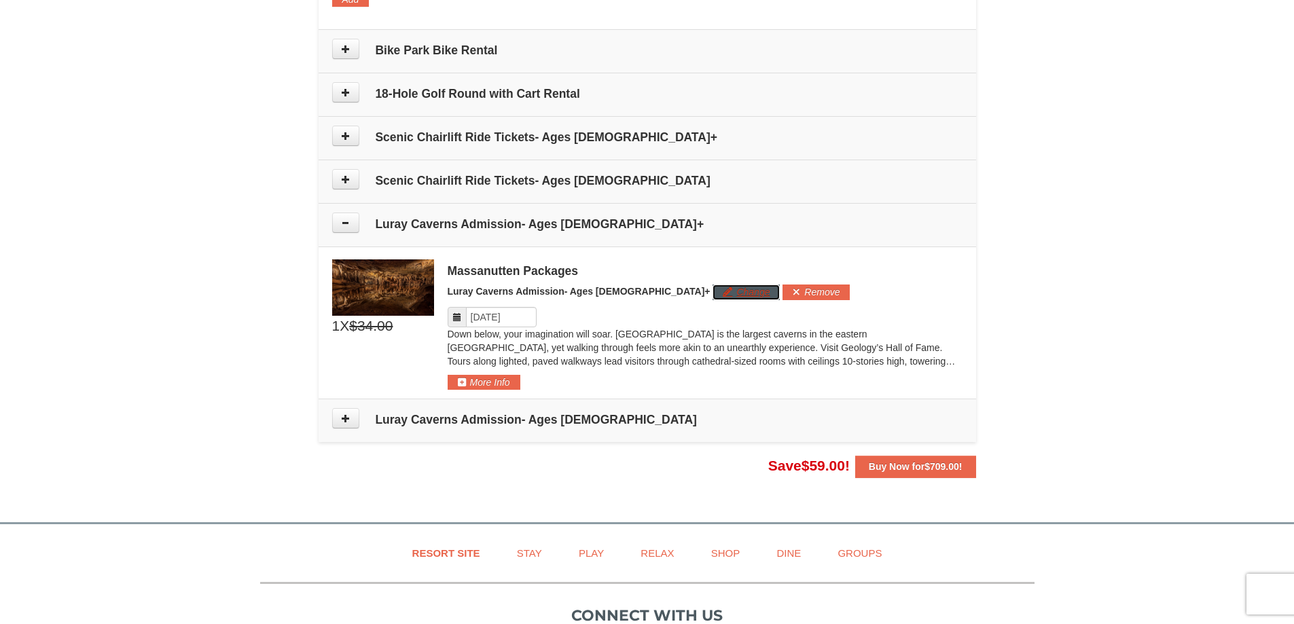
click at [713, 289] on button "Change" at bounding box center [746, 292] width 67 height 15
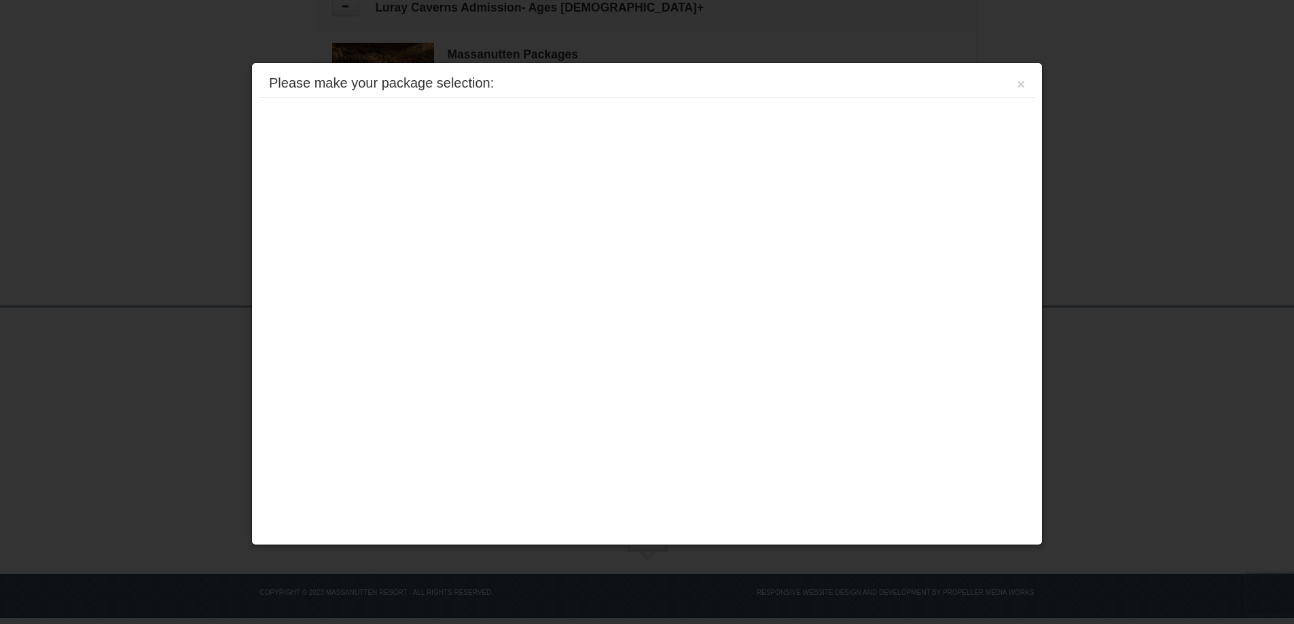
scroll to position [1001, 0]
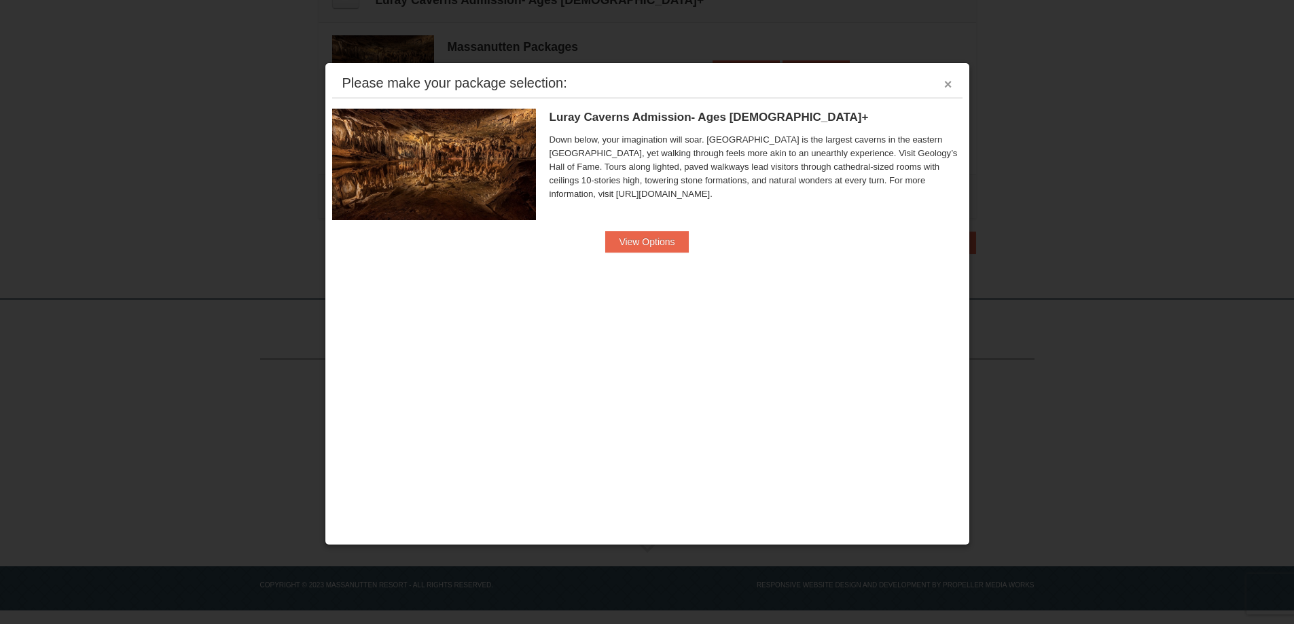
click at [949, 83] on button "×" at bounding box center [948, 84] width 8 height 14
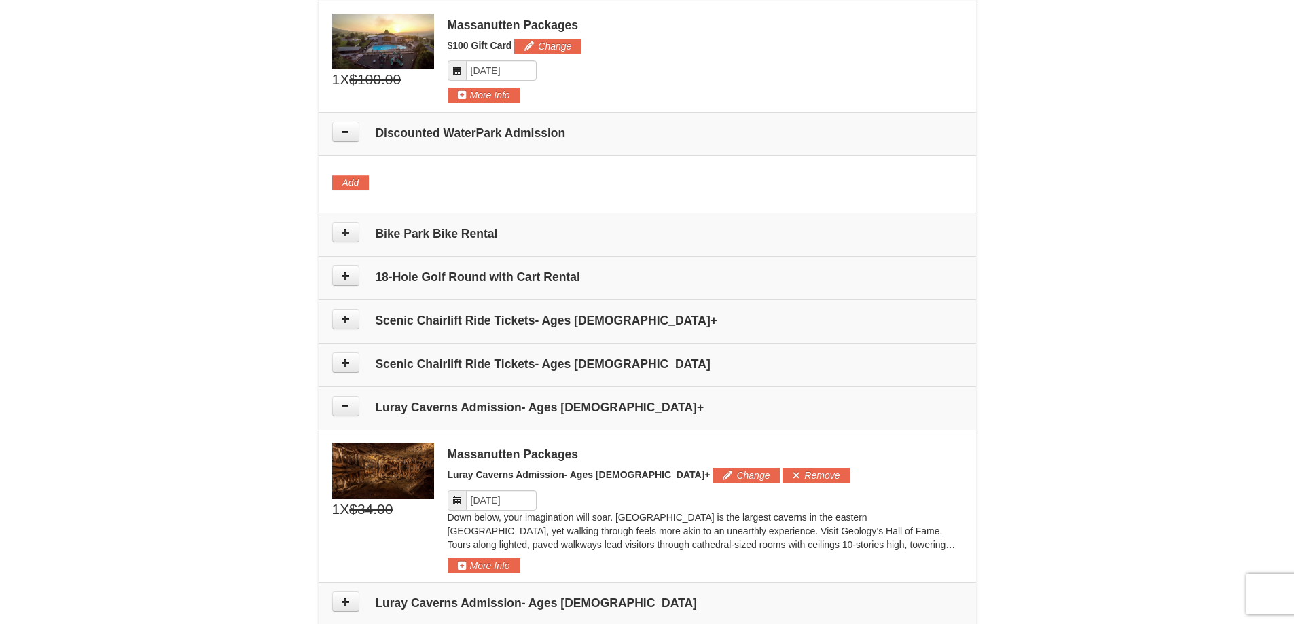
scroll to position [797, 0]
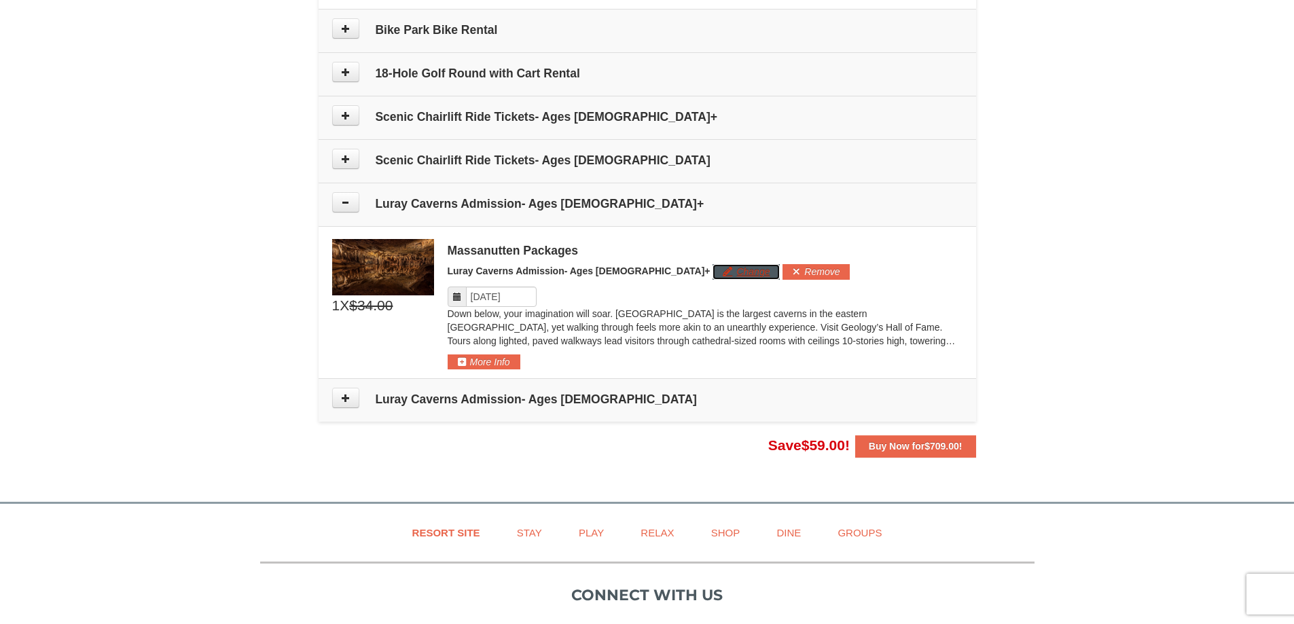
click at [713, 273] on button "Change" at bounding box center [746, 271] width 67 height 15
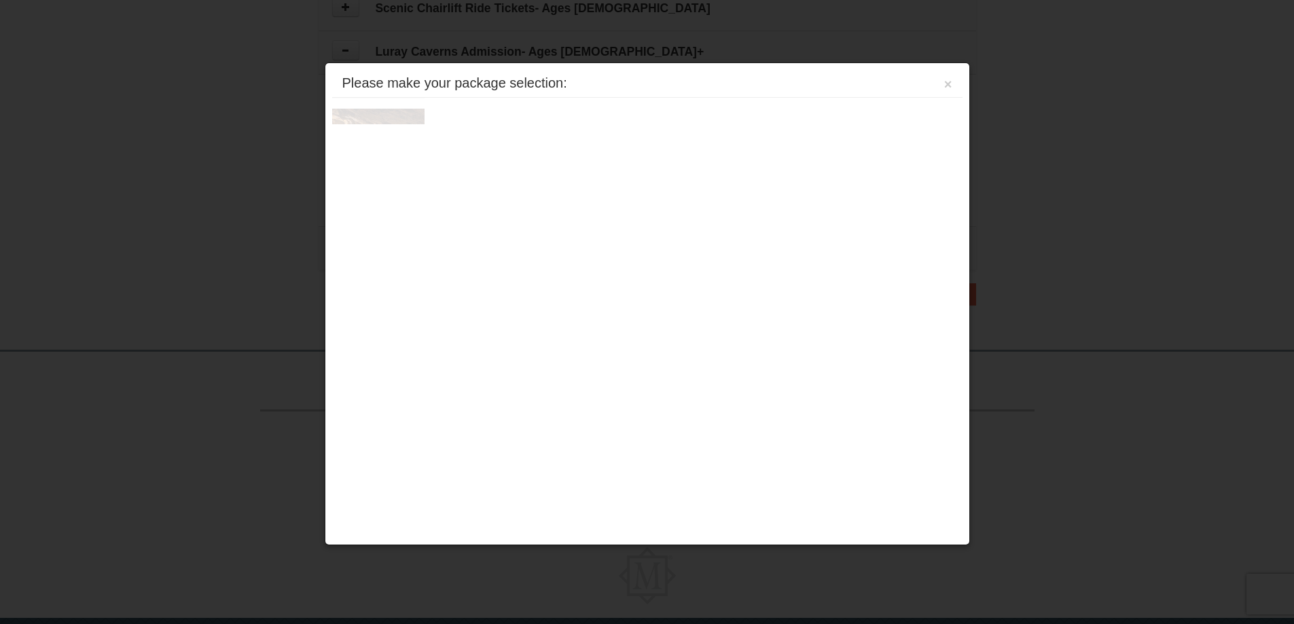
scroll to position [1001, 0]
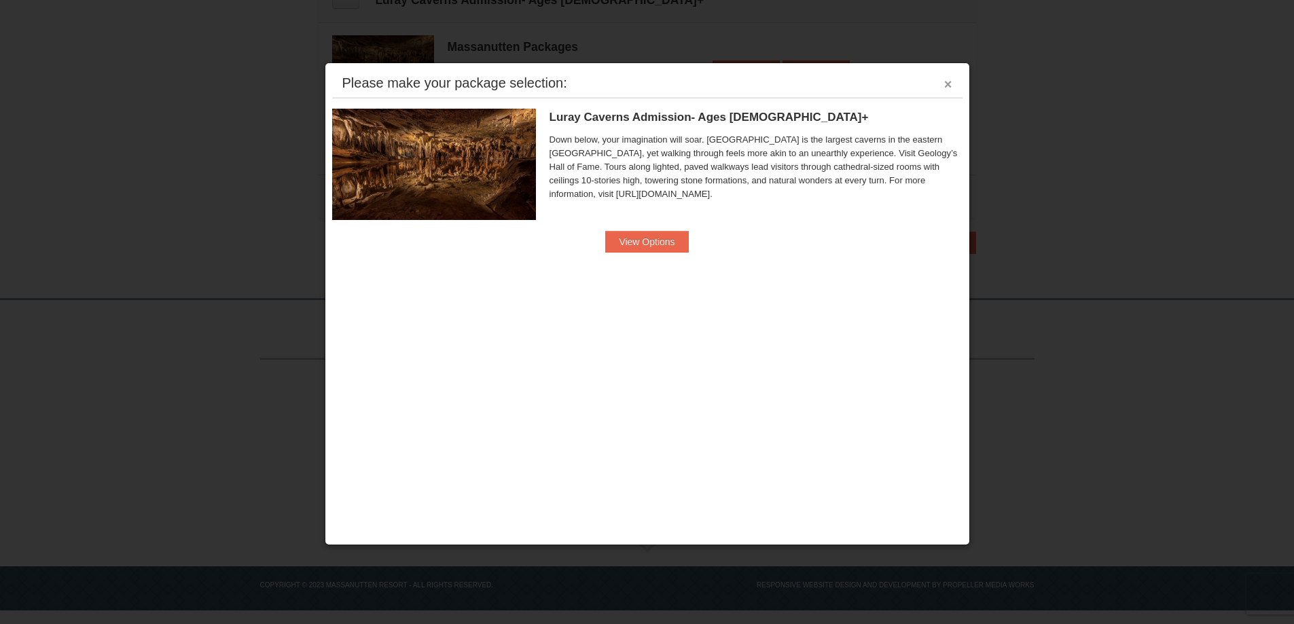
click at [947, 84] on button "×" at bounding box center [948, 84] width 8 height 14
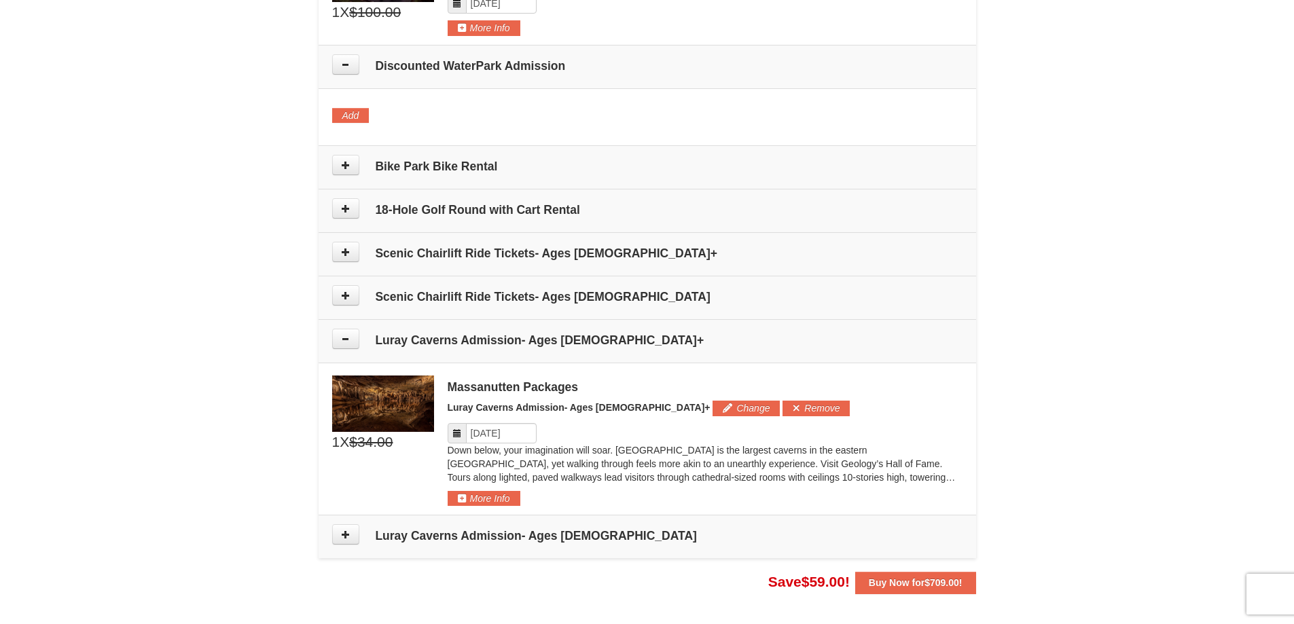
scroll to position [543, 0]
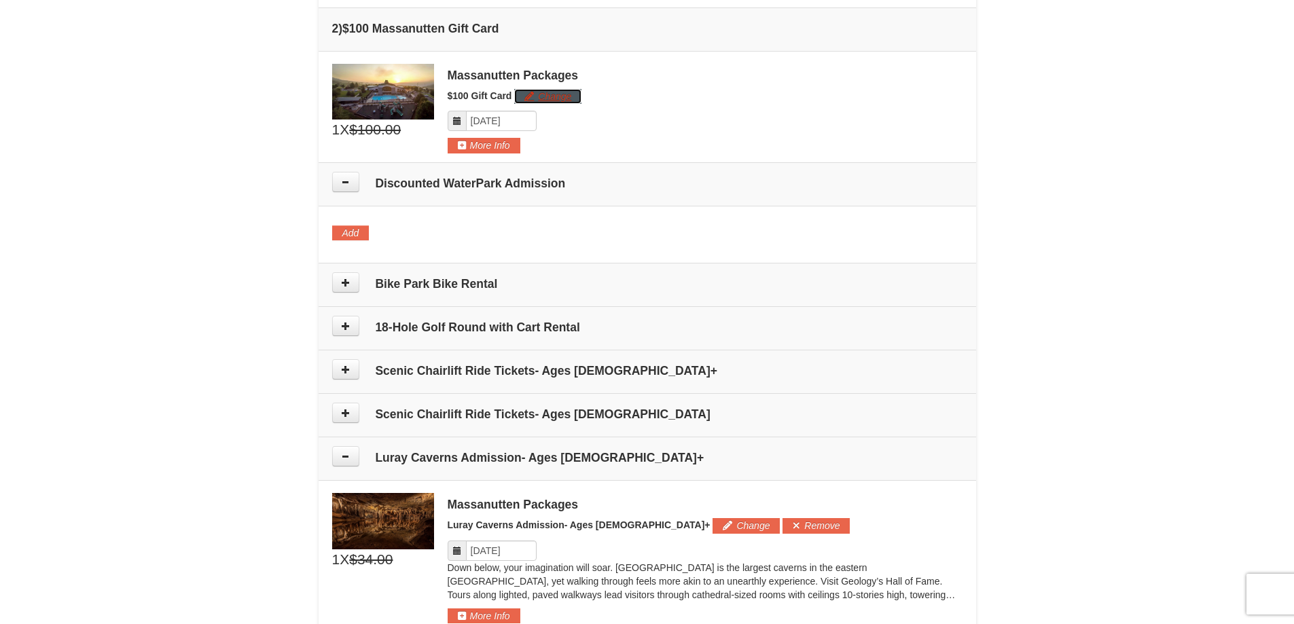
click at [541, 89] on button "Change" at bounding box center [547, 96] width 67 height 15
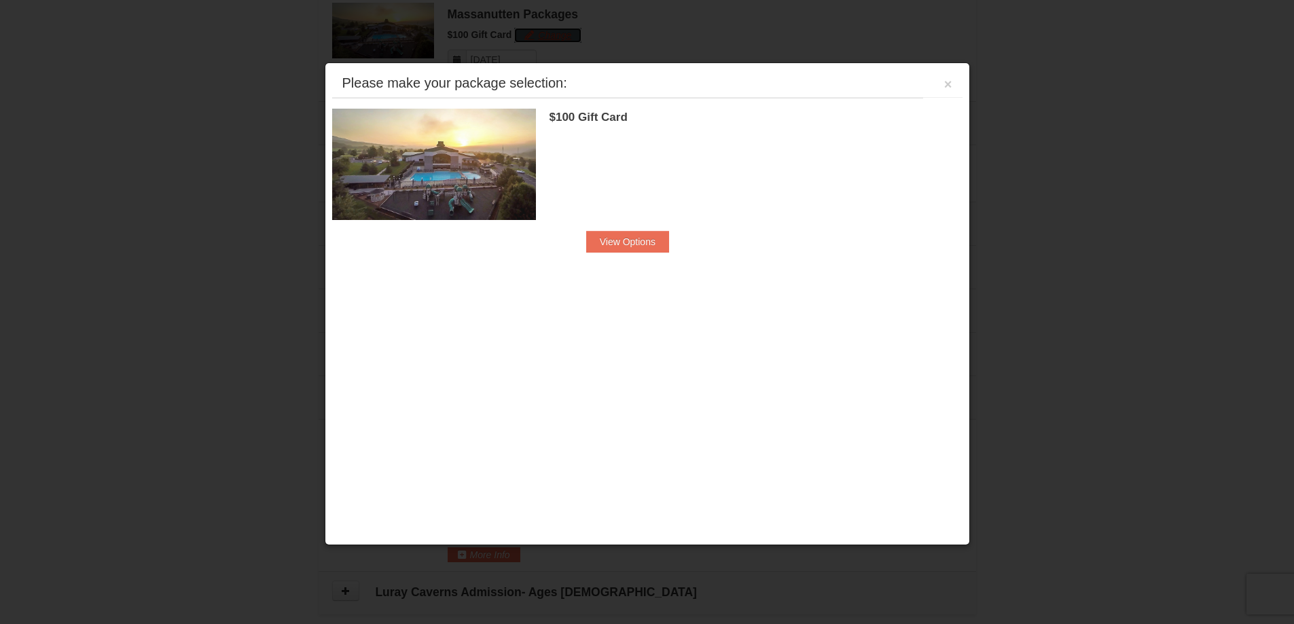
scroll to position [607, 0]
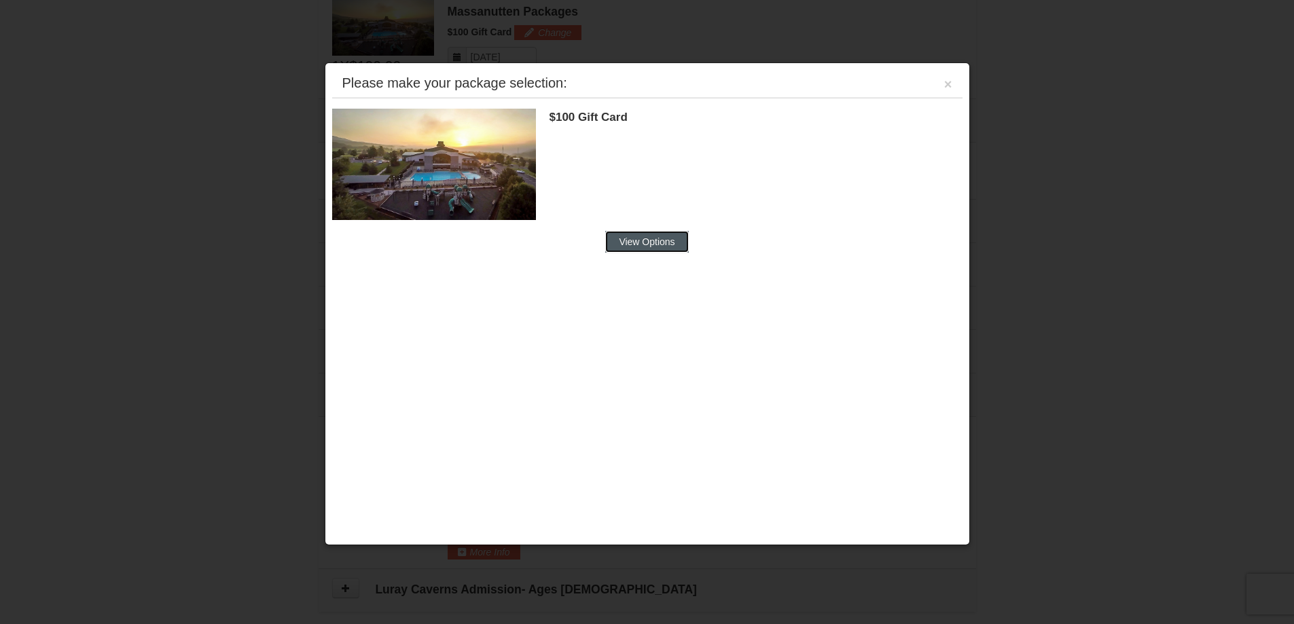
click at [649, 236] on button "View Options" at bounding box center [646, 242] width 83 height 22
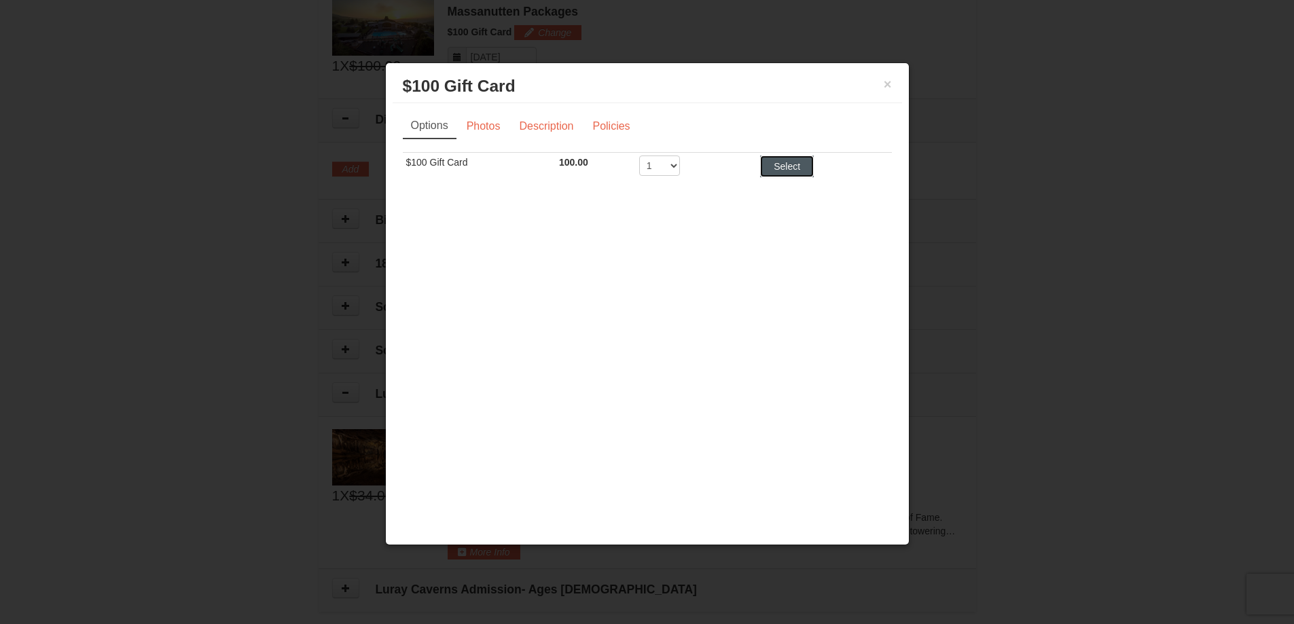
click at [780, 161] on button "Select" at bounding box center [787, 167] width 54 height 22
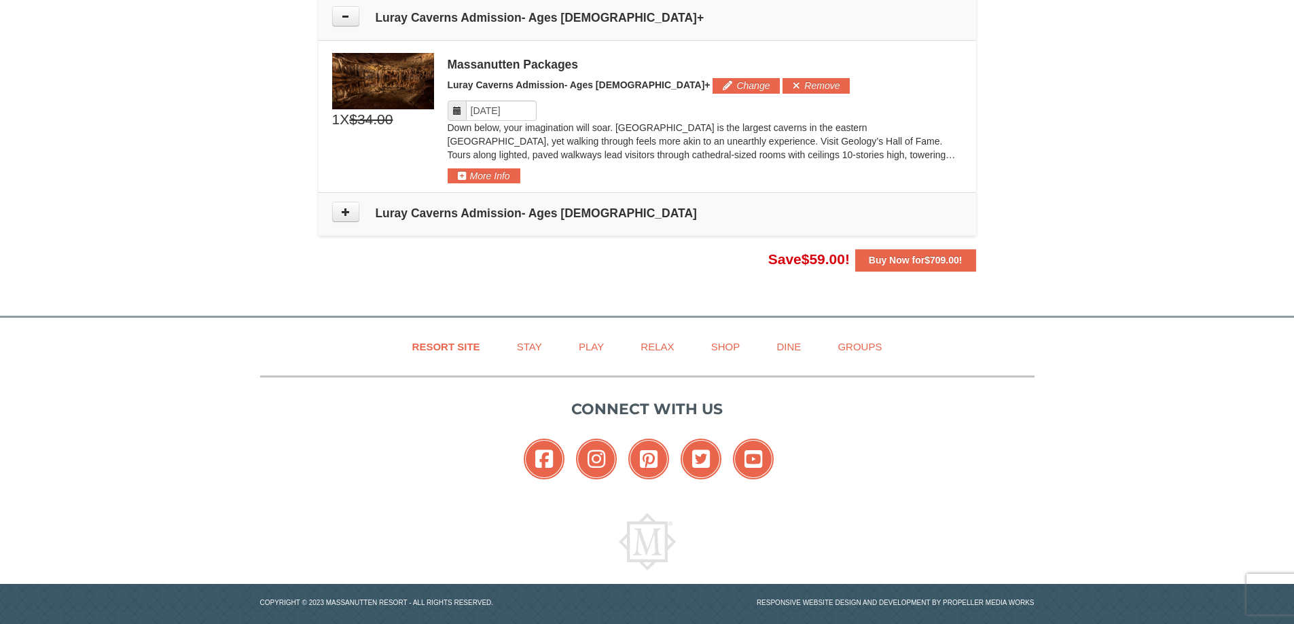
scroll to position [1001, 0]
